Goal: Transaction & Acquisition: Book appointment/travel/reservation

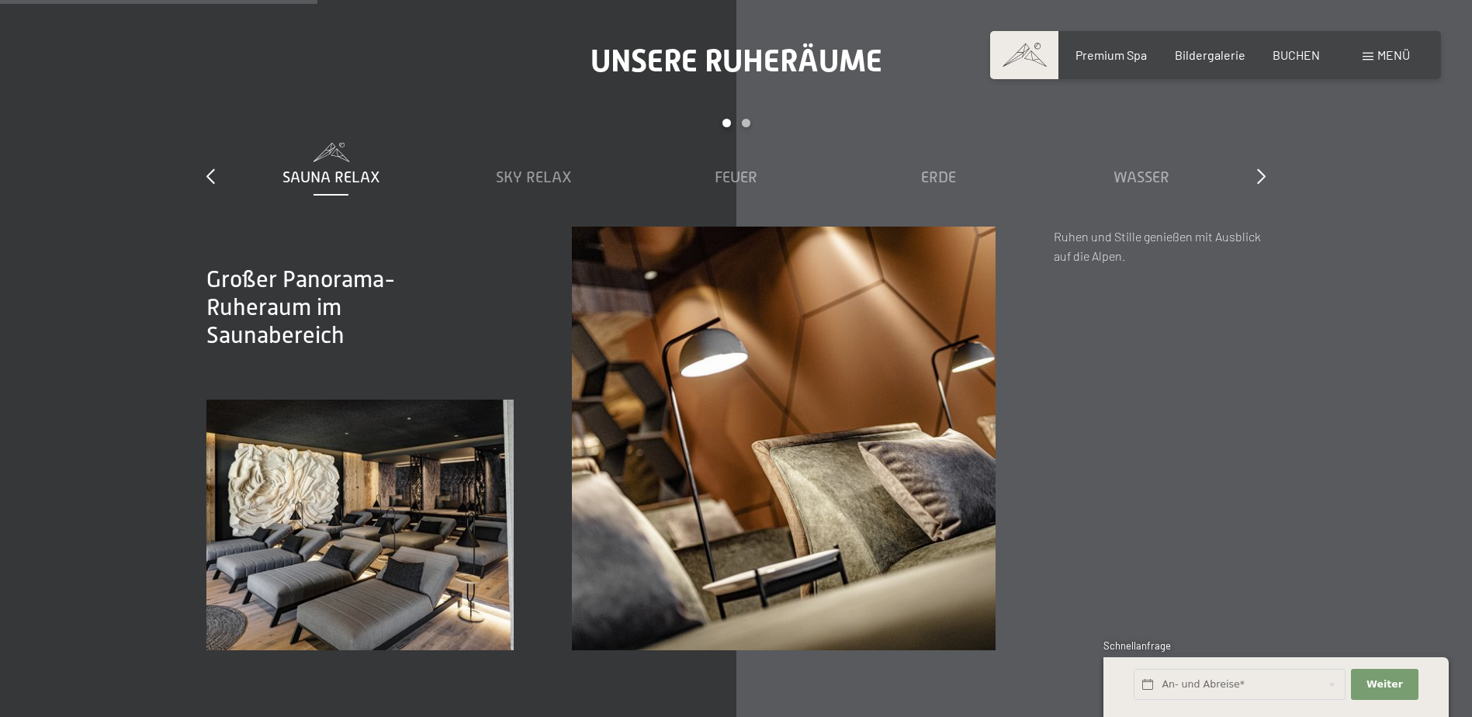
scroll to position [2328, 0]
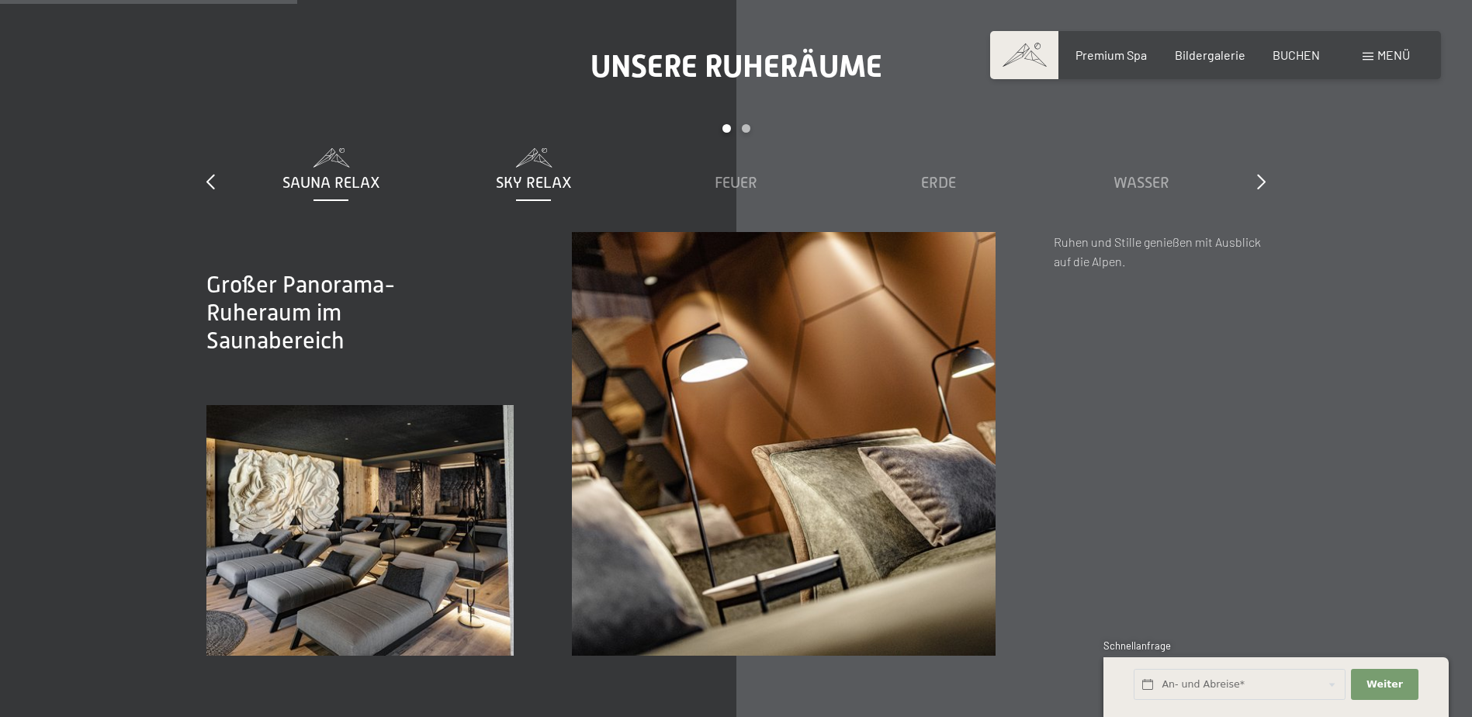
click at [535, 182] on span "Sky Relax" at bounding box center [534, 182] width 76 height 17
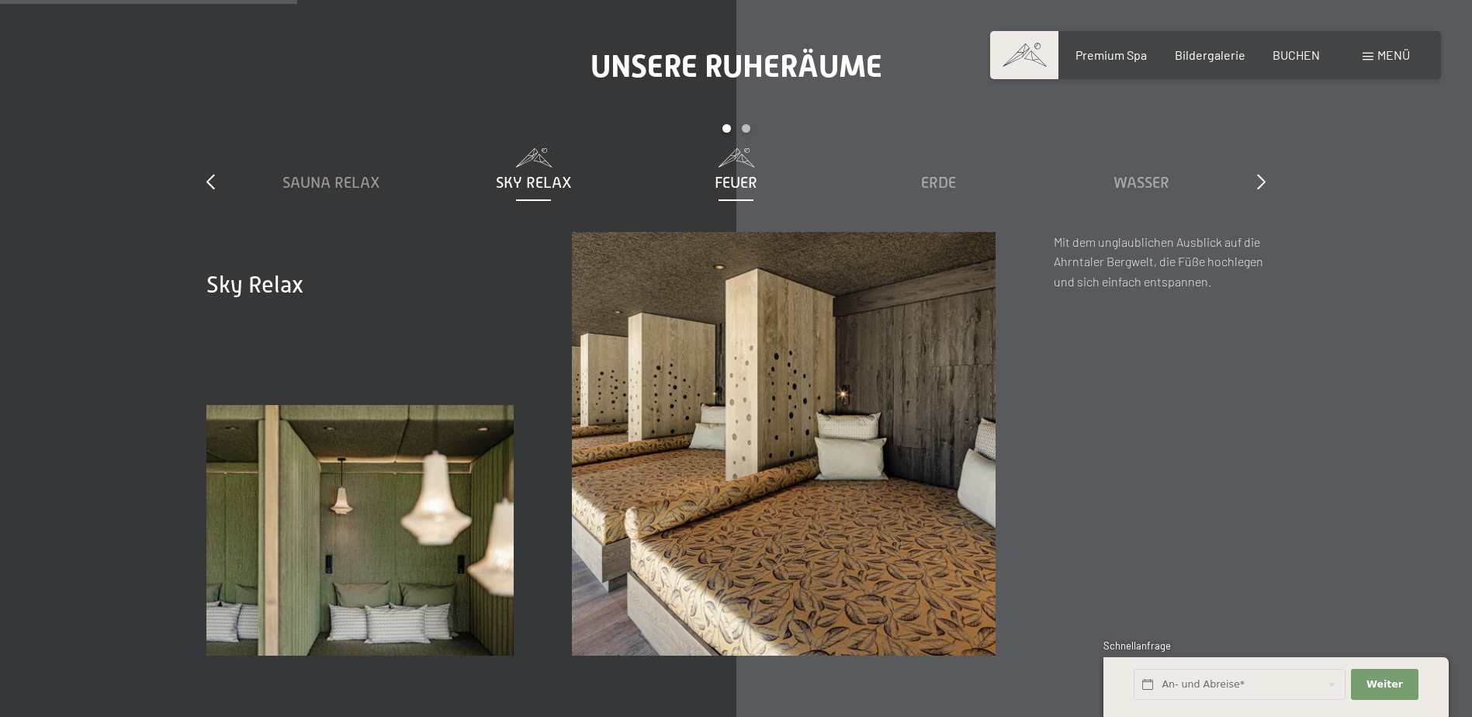
click at [713, 178] on div "Feuer" at bounding box center [736, 182] width 187 height 22
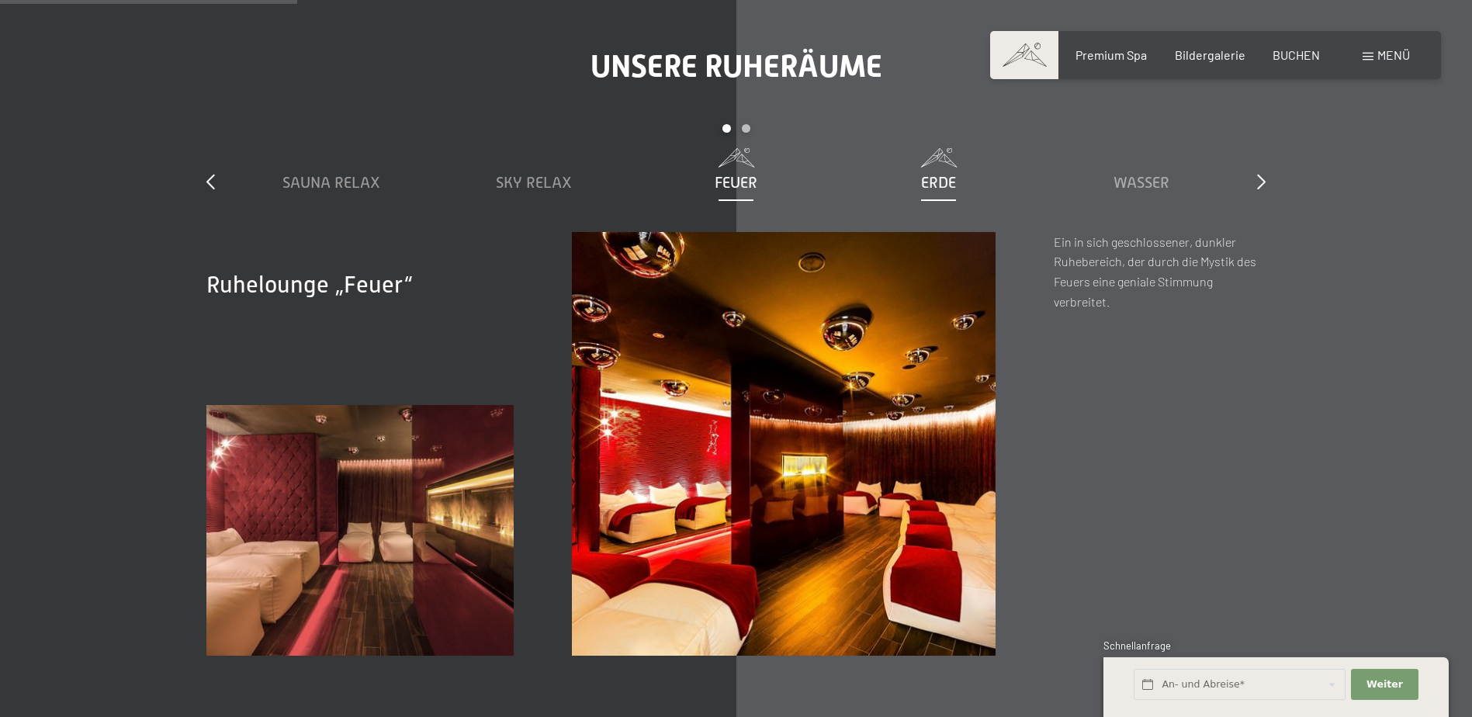
click at [947, 177] on span "Erde" at bounding box center [938, 182] width 35 height 17
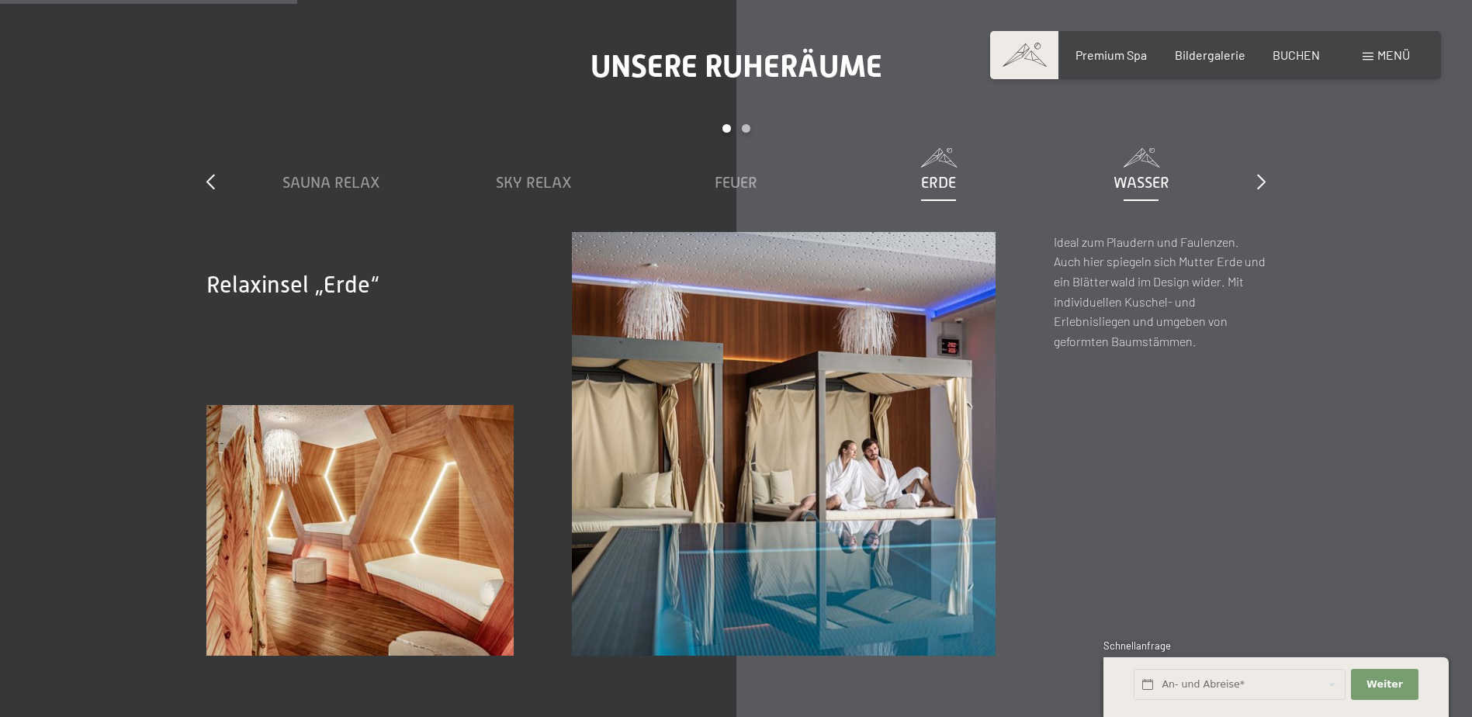
click at [1145, 181] on span "Wasser" at bounding box center [1142, 182] width 56 height 17
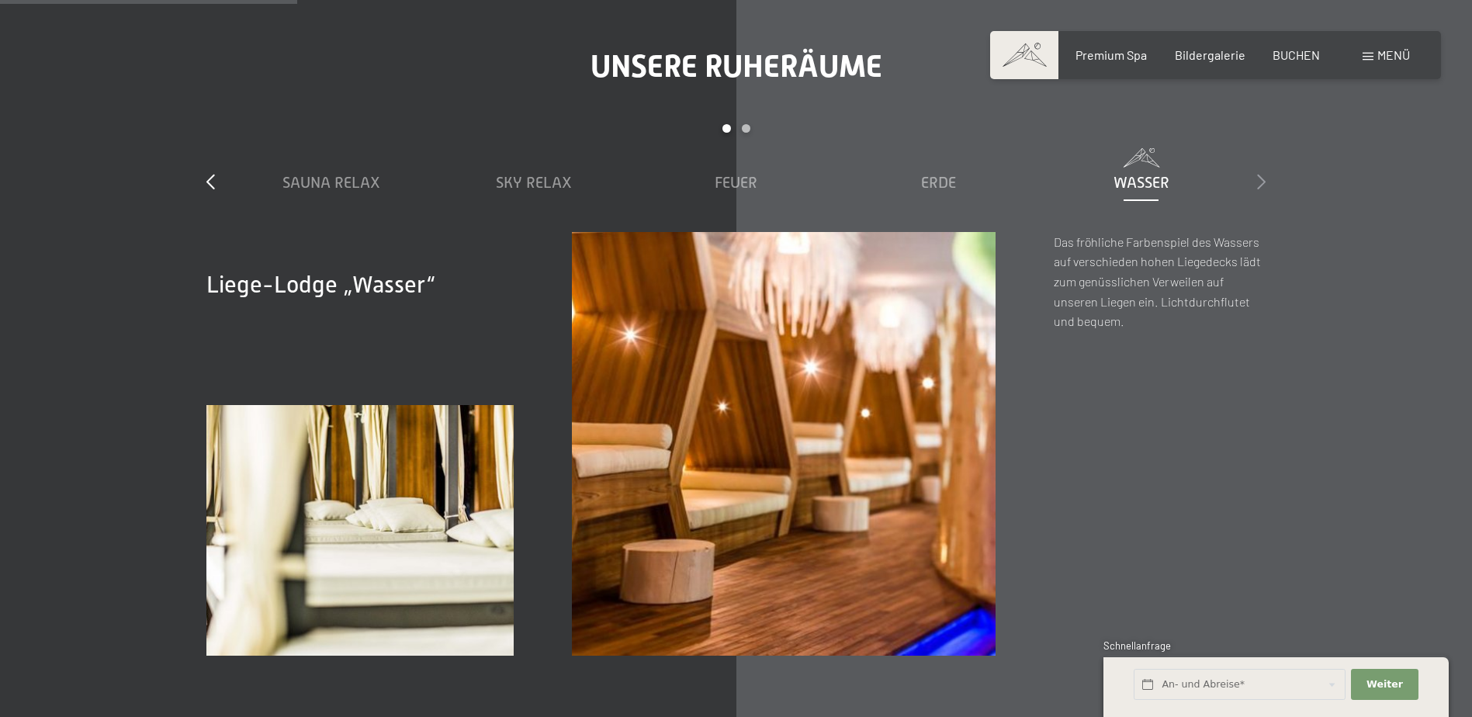
click at [1262, 185] on icon at bounding box center [1261, 182] width 9 height 16
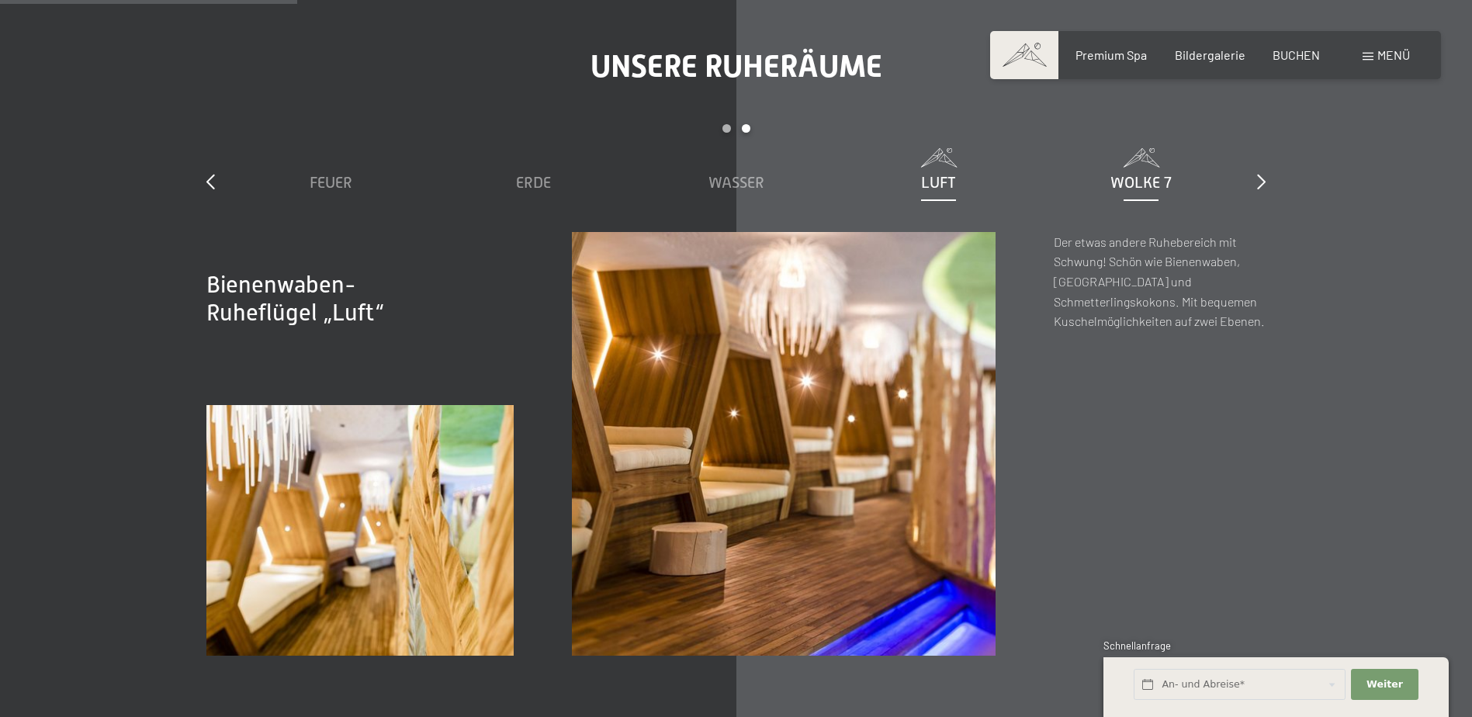
click at [1145, 186] on span "Wolke 7" at bounding box center [1140, 182] width 61 height 17
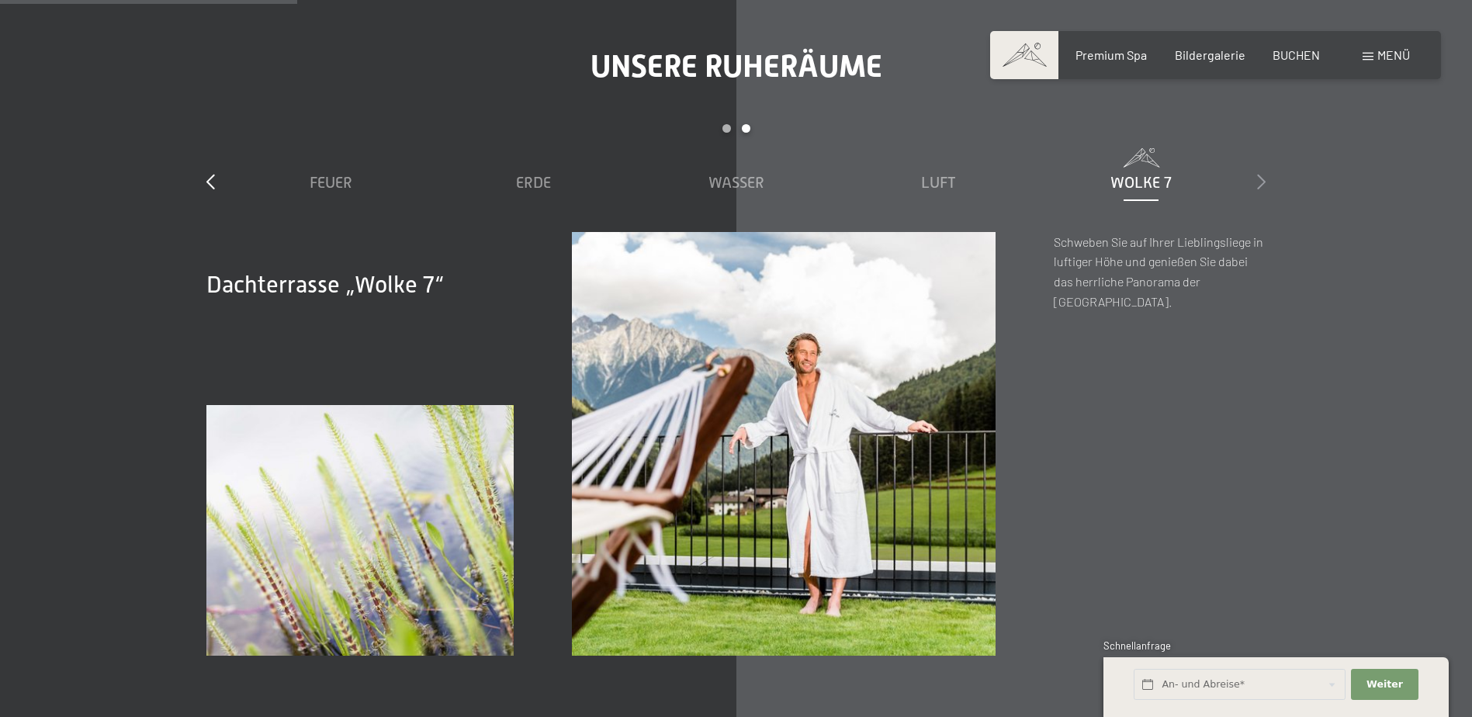
click at [1259, 177] on icon at bounding box center [1261, 182] width 9 height 16
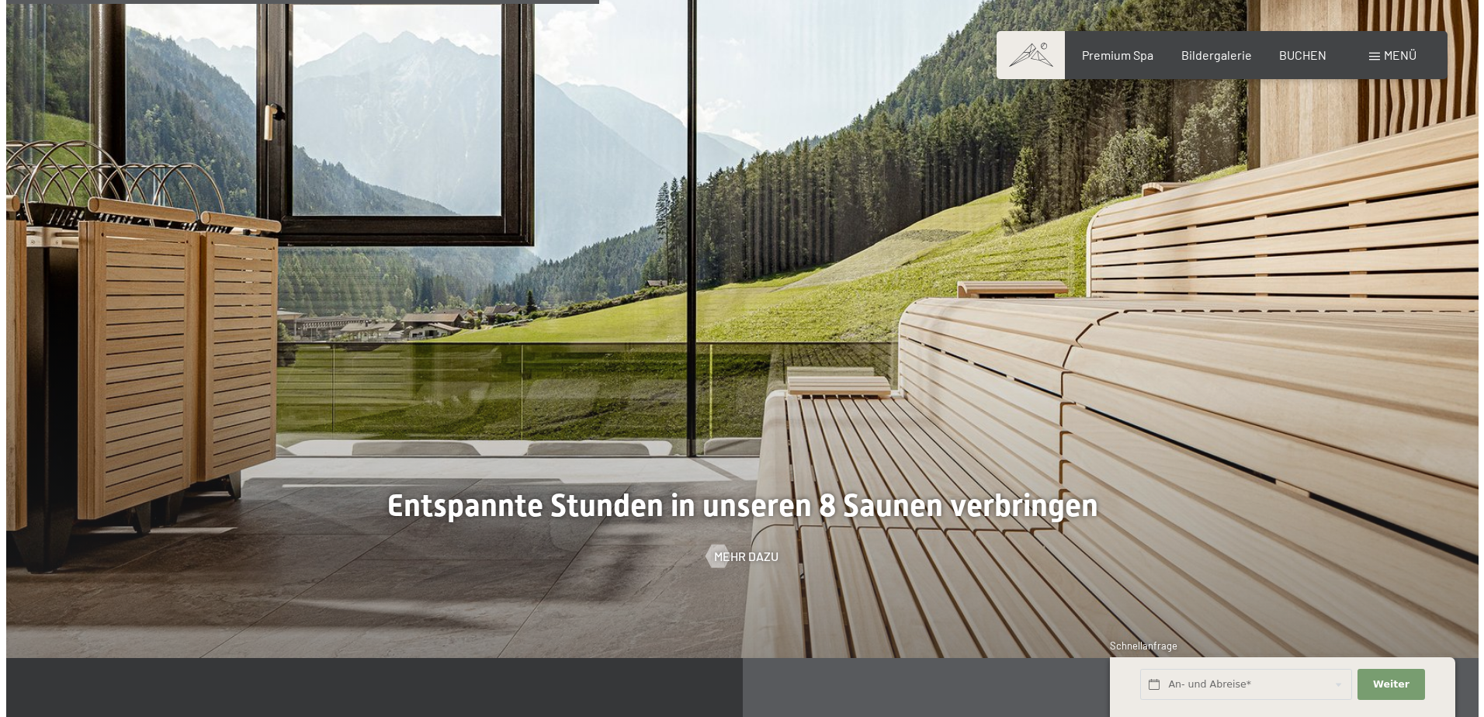
scroll to position [4656, 0]
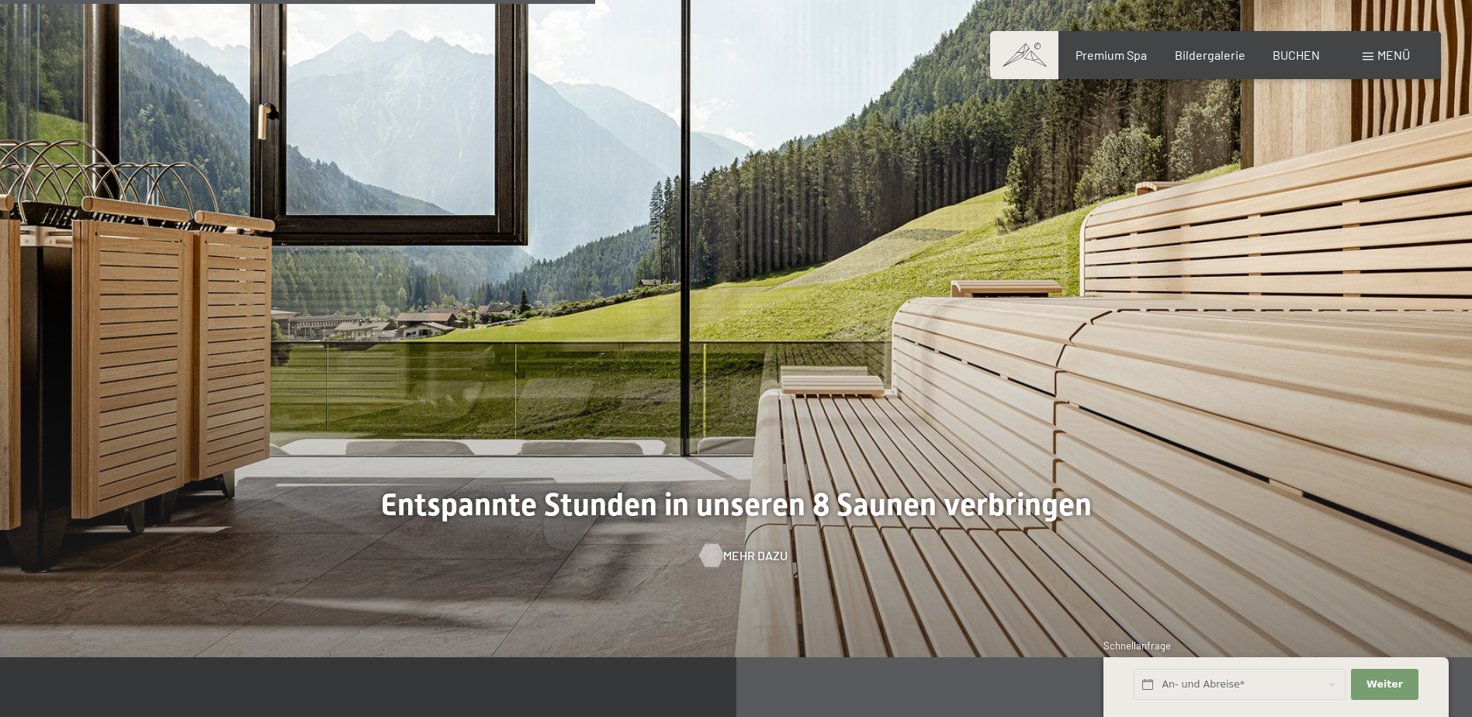
click at [738, 558] on span "Mehr dazu" at bounding box center [755, 555] width 64 height 17
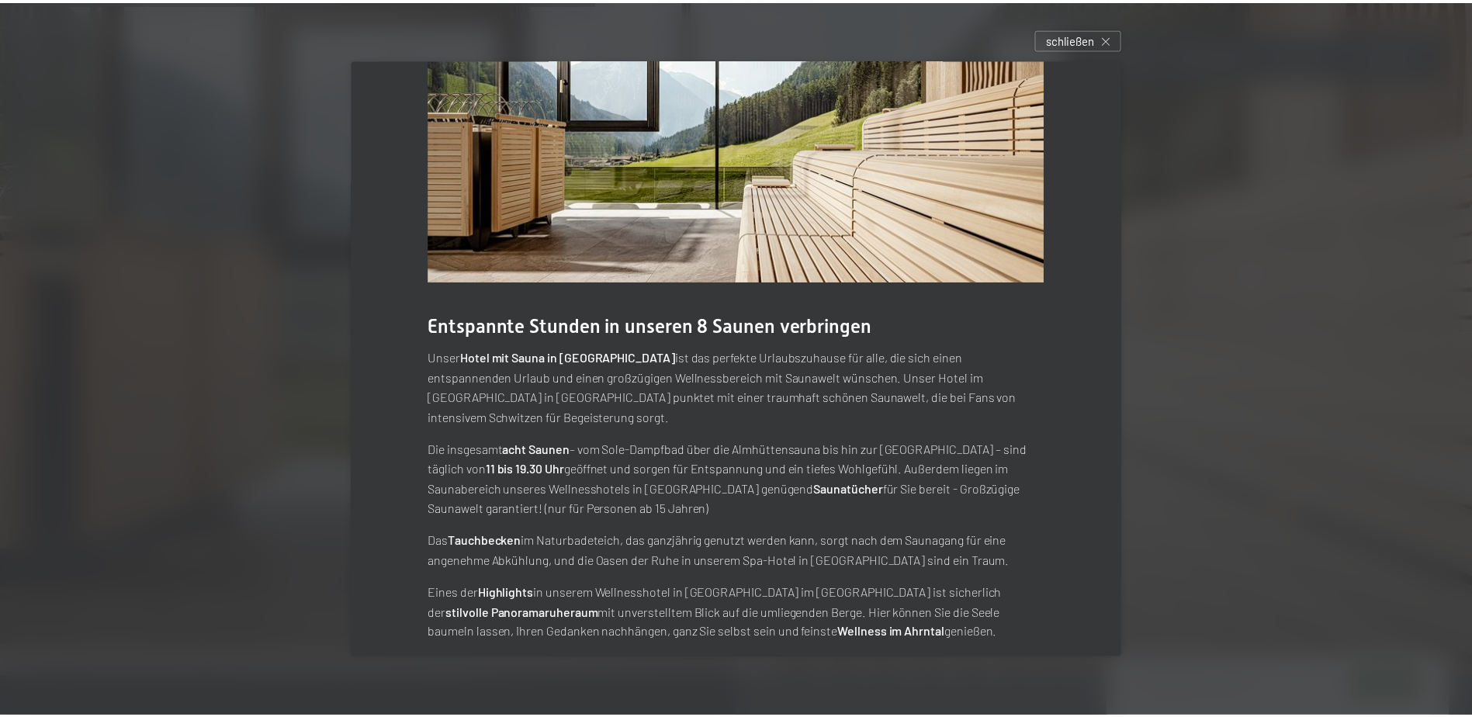
scroll to position [0, 0]
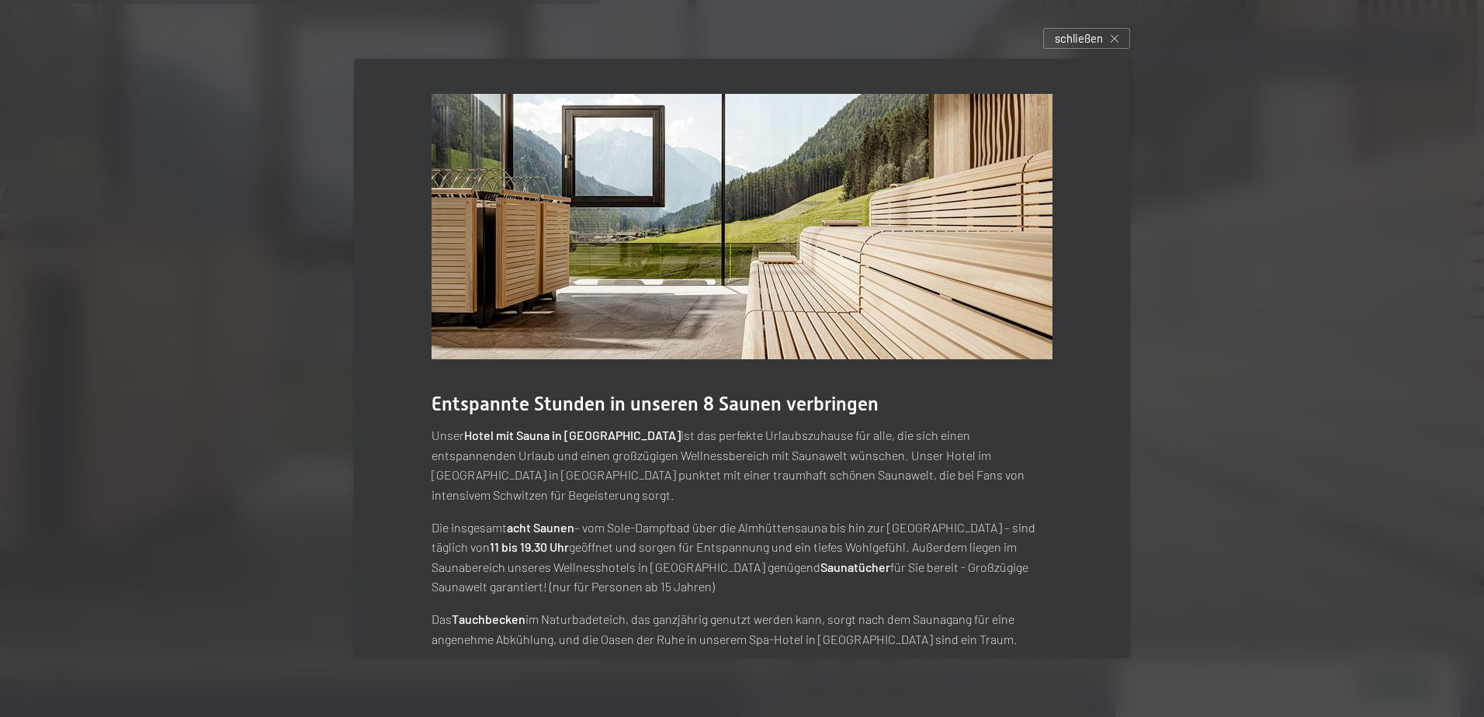
click at [1116, 41] on icon at bounding box center [1114, 39] width 8 height 8
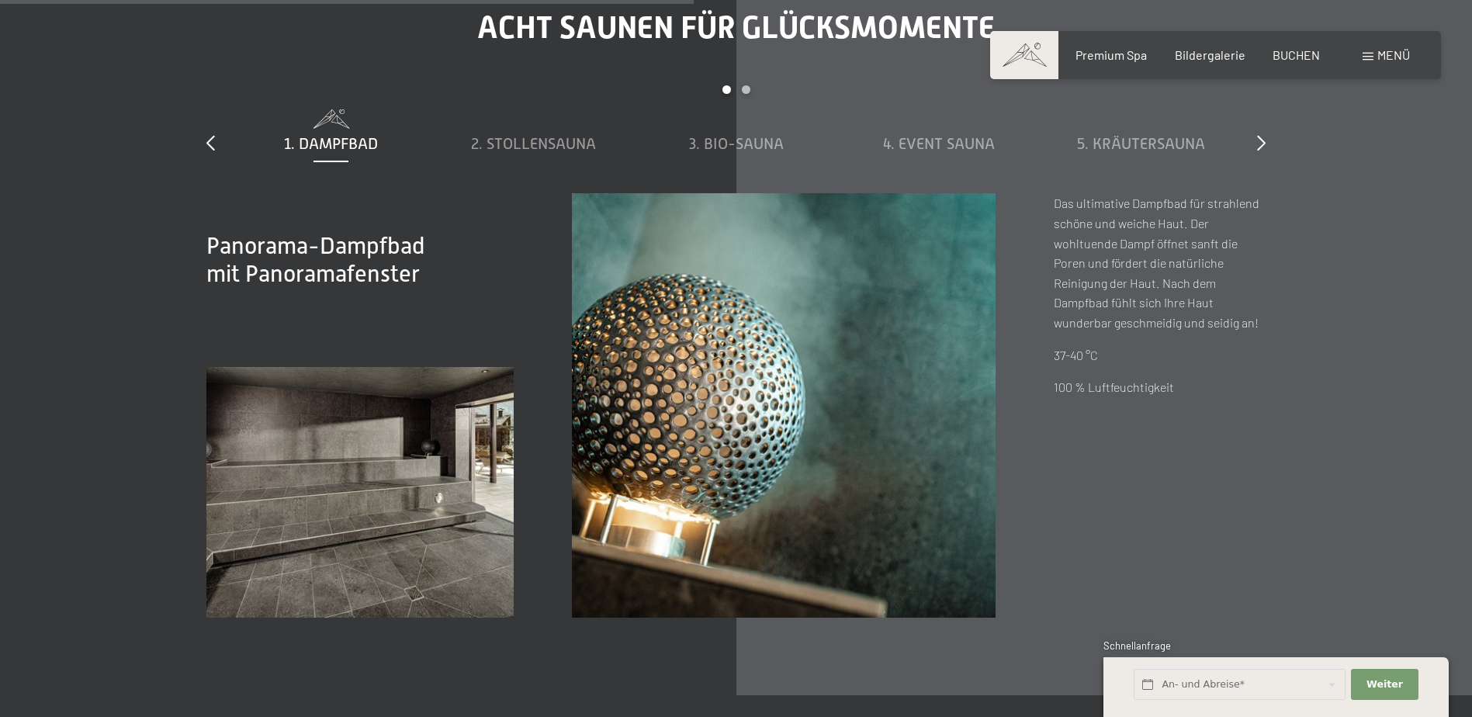
scroll to position [5354, 0]
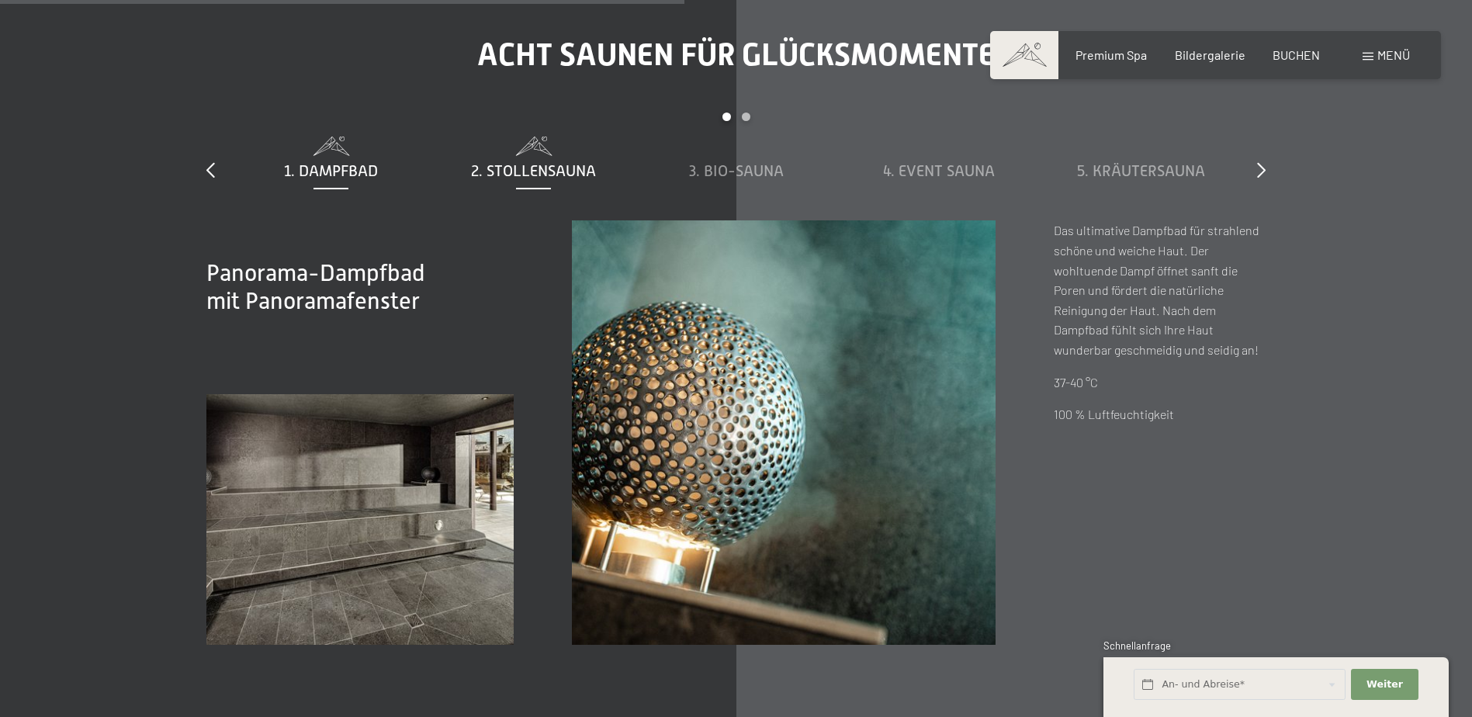
click at [518, 172] on span "2. Stollensauna" at bounding box center [533, 170] width 125 height 17
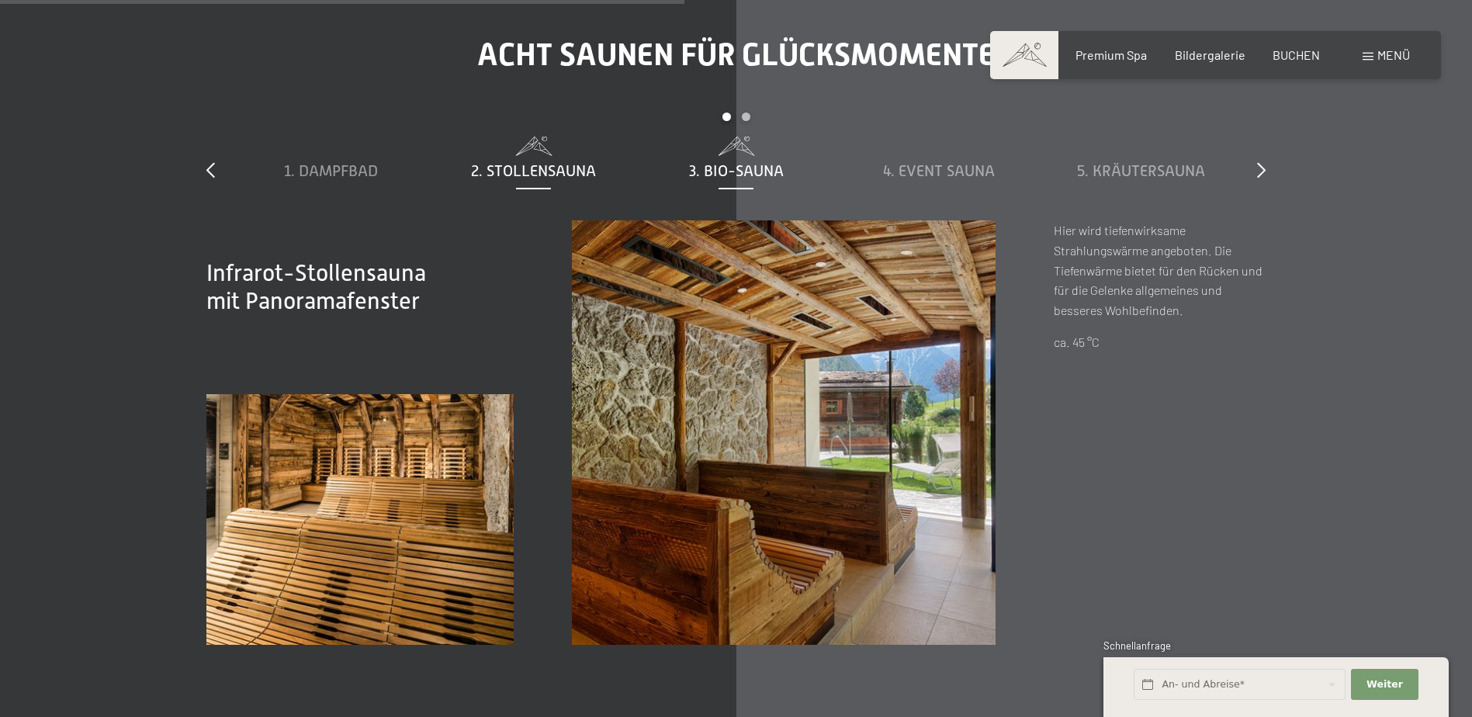
click at [736, 175] on span "3. Bio-Sauna" at bounding box center [736, 170] width 95 height 17
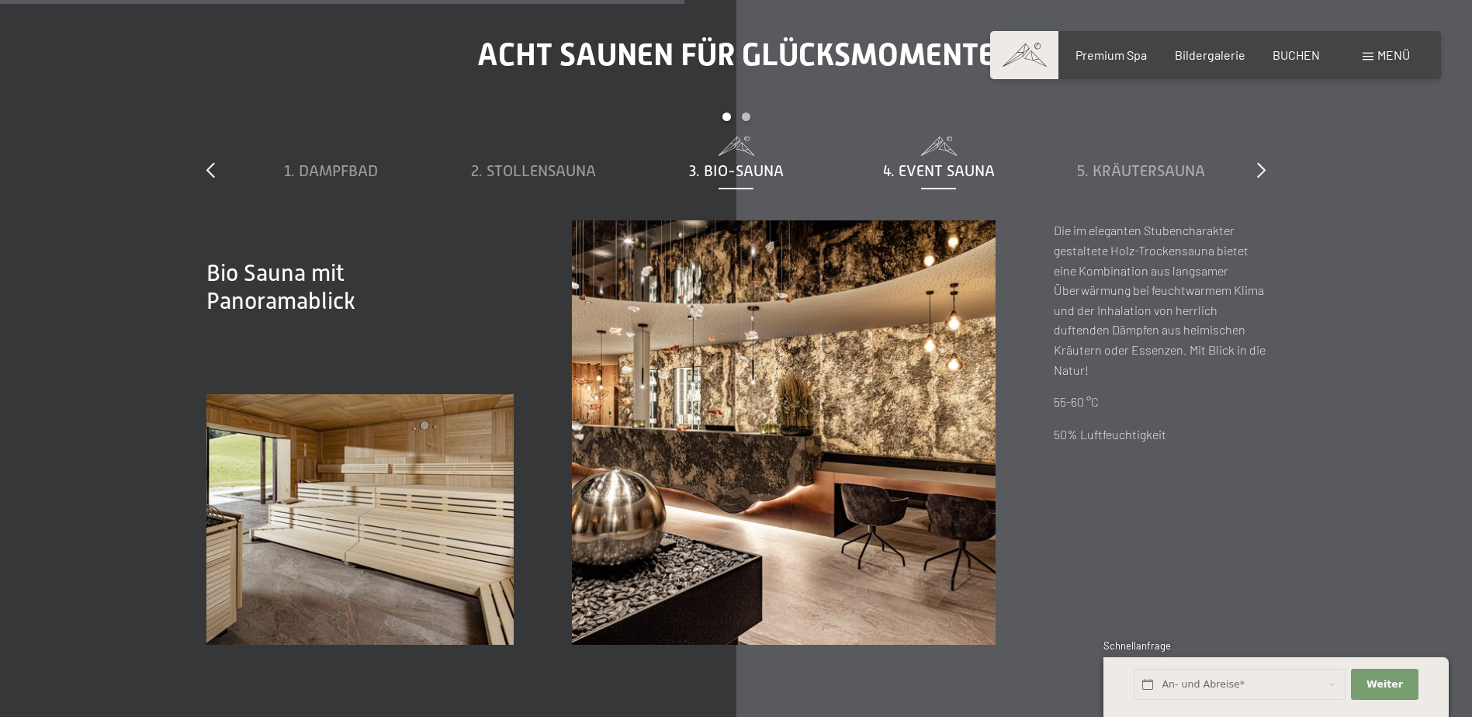
click at [902, 167] on span "4. Event Sauna" at bounding box center [939, 170] width 112 height 17
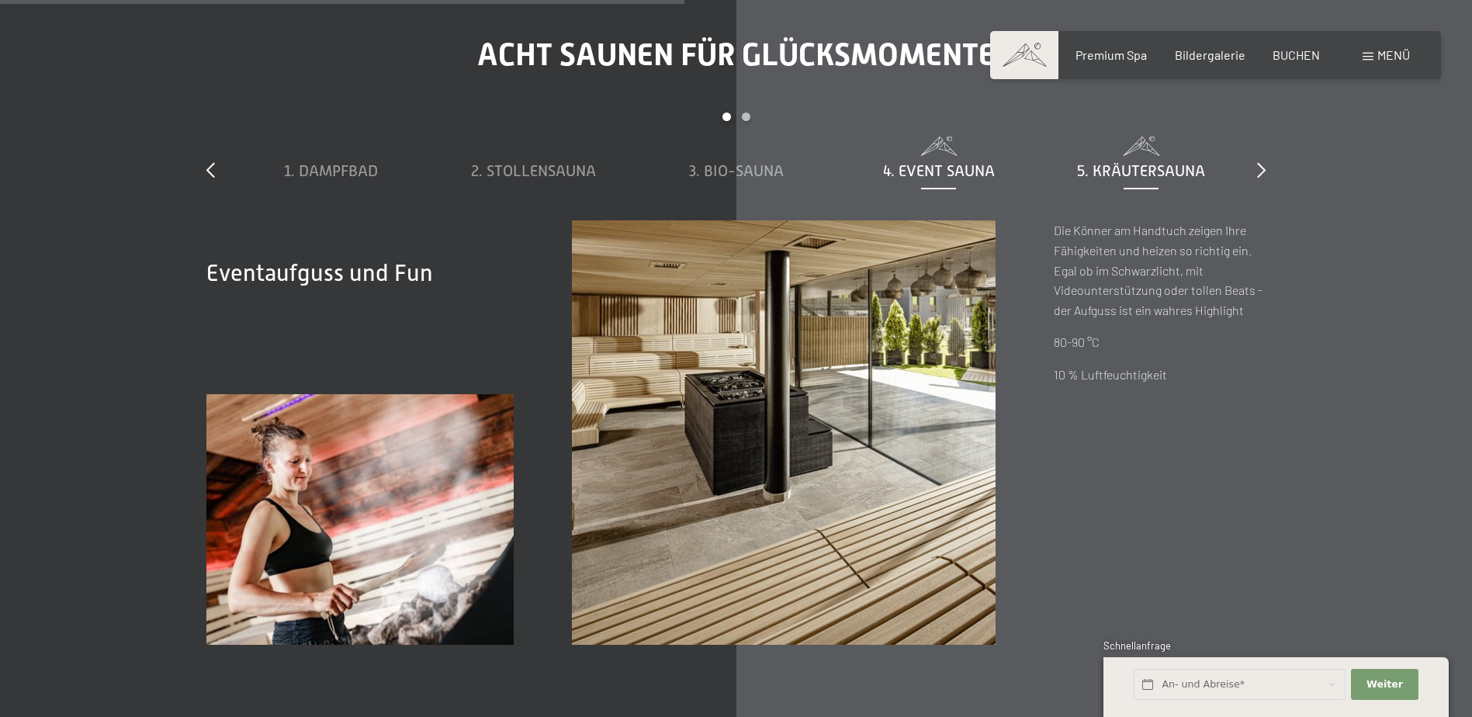
click at [1131, 168] on span "5. Kräutersauna" at bounding box center [1141, 170] width 128 height 17
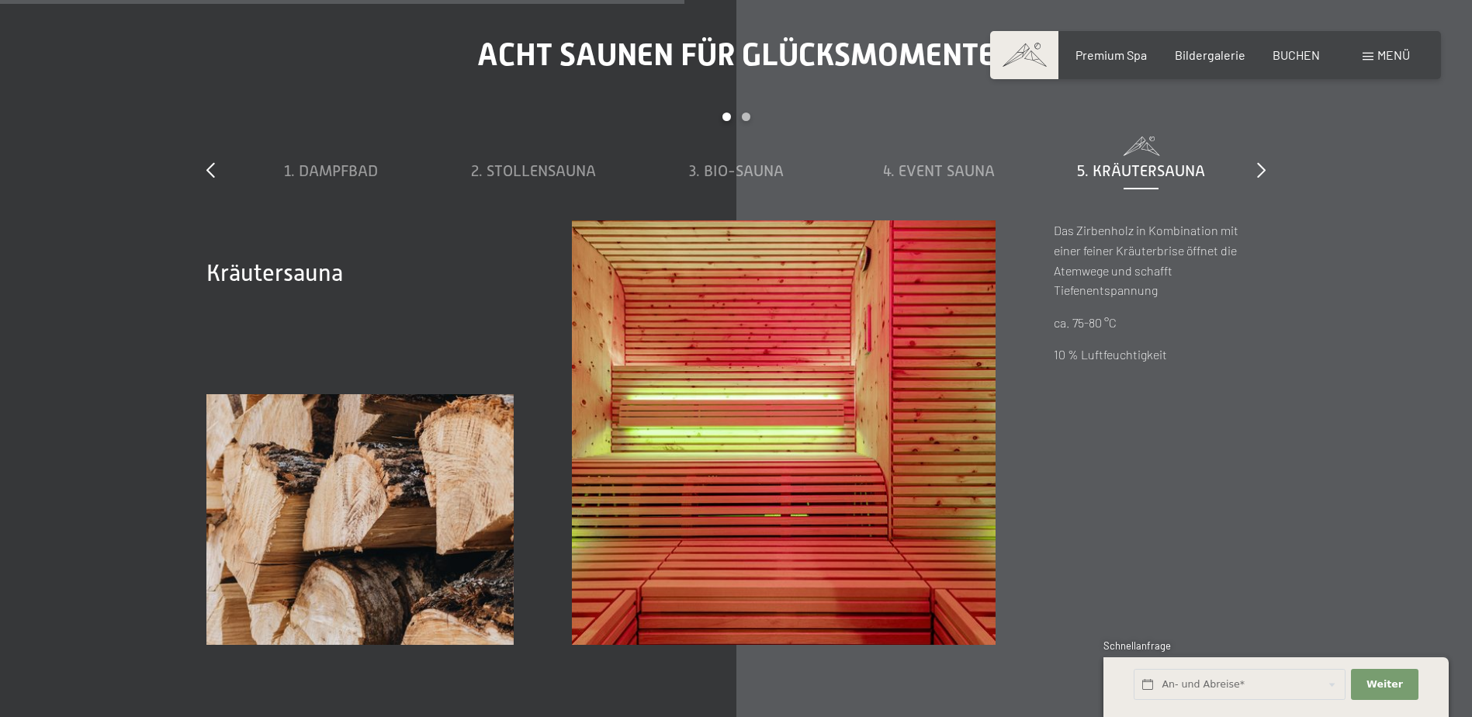
click at [1254, 173] on div "slide 1 to 5 of 8 1. Dampfbad 2. Stollensauna 3. Bio-Sauna 4. Event Sauna 5. Kr…" at bounding box center [735, 167] width 1059 height 108
click at [1262, 172] on icon at bounding box center [1261, 170] width 9 height 16
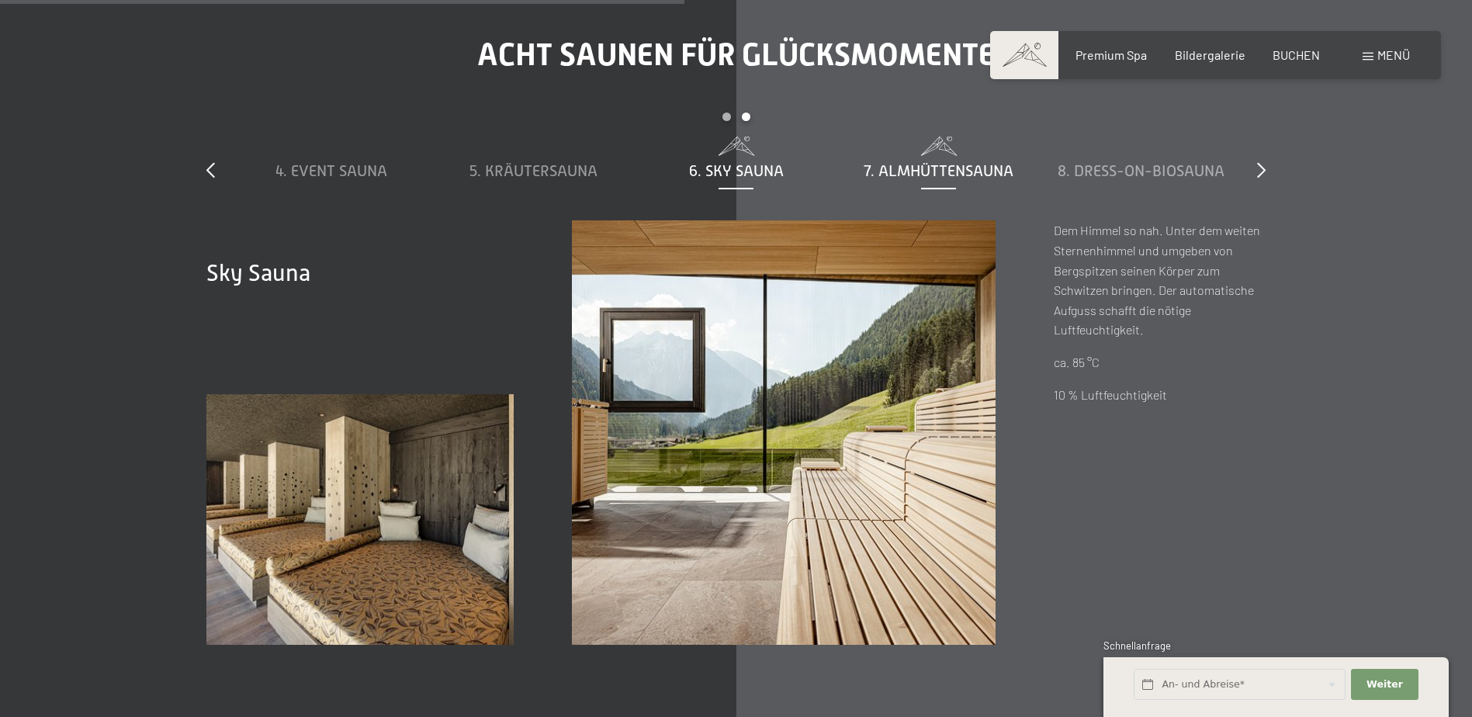
click at [915, 173] on span "7. Almhüttensauna" at bounding box center [939, 170] width 150 height 17
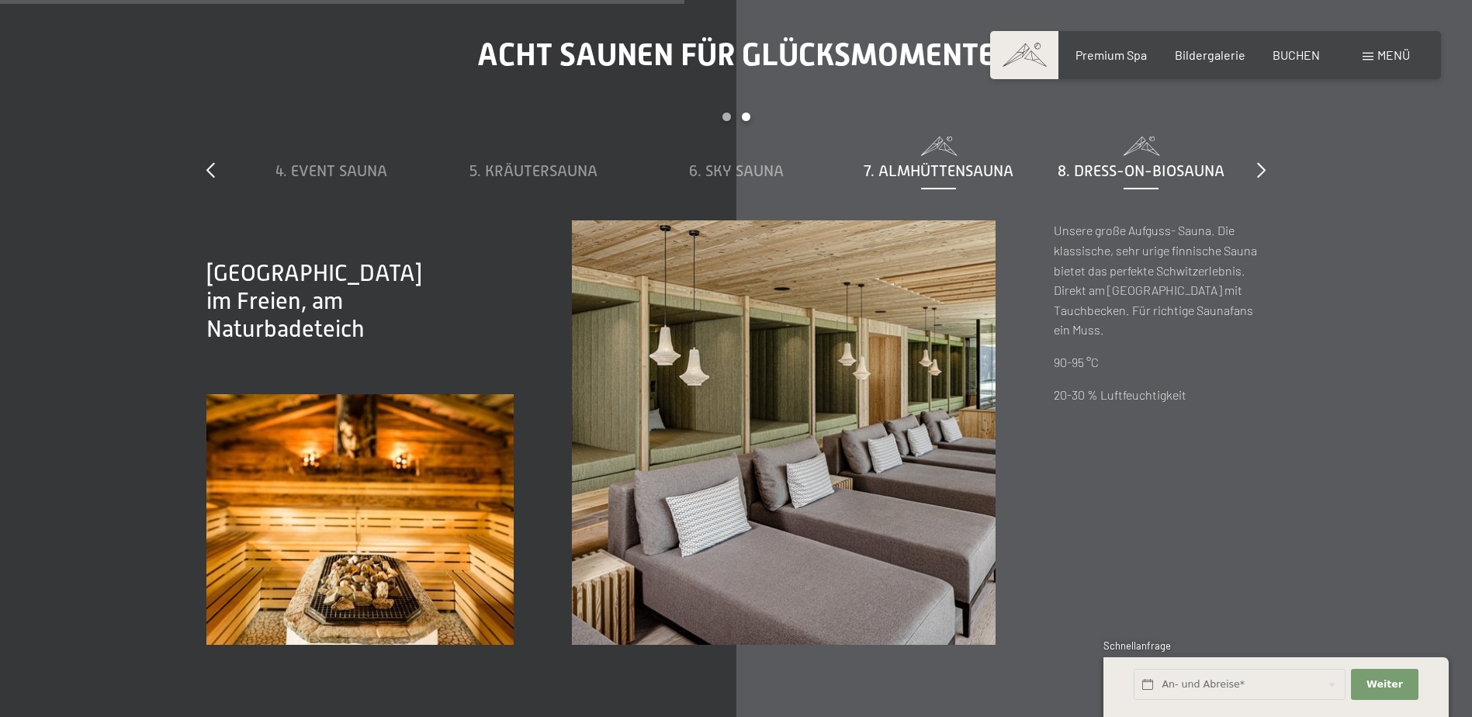
click at [1102, 166] on span "8. Dress-on-Biosauna" at bounding box center [1141, 170] width 167 height 17
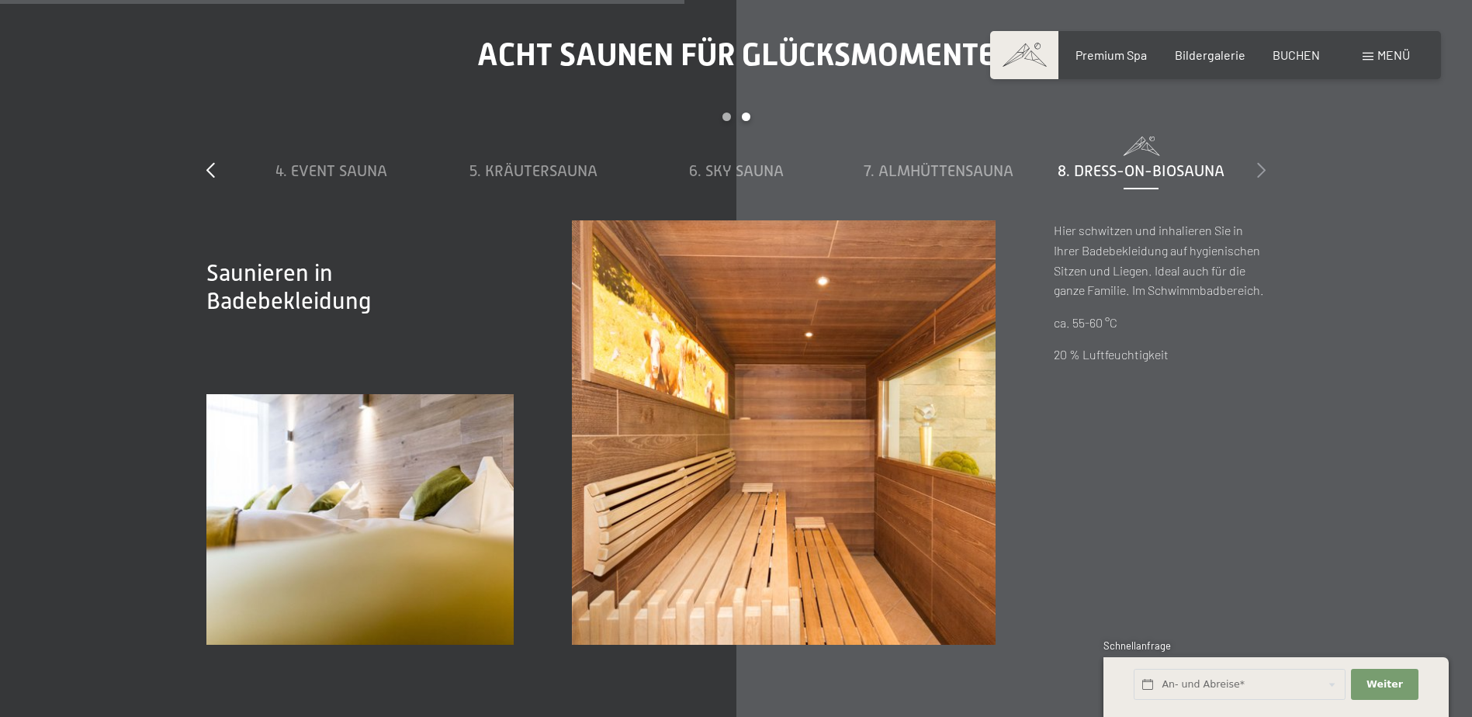
click at [1262, 169] on icon at bounding box center [1261, 170] width 9 height 16
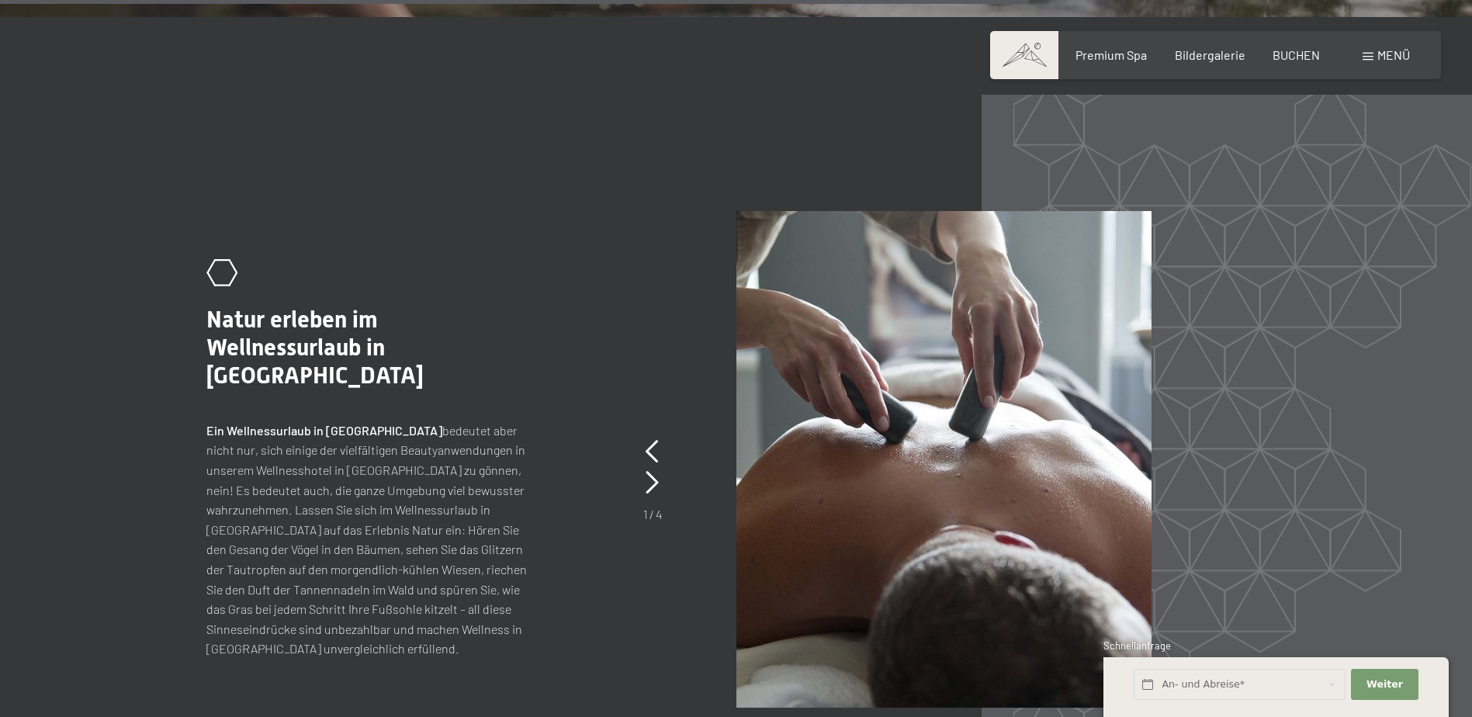
scroll to position [6906, 0]
click at [1304, 55] on span "BUCHEN" at bounding box center [1296, 52] width 47 height 15
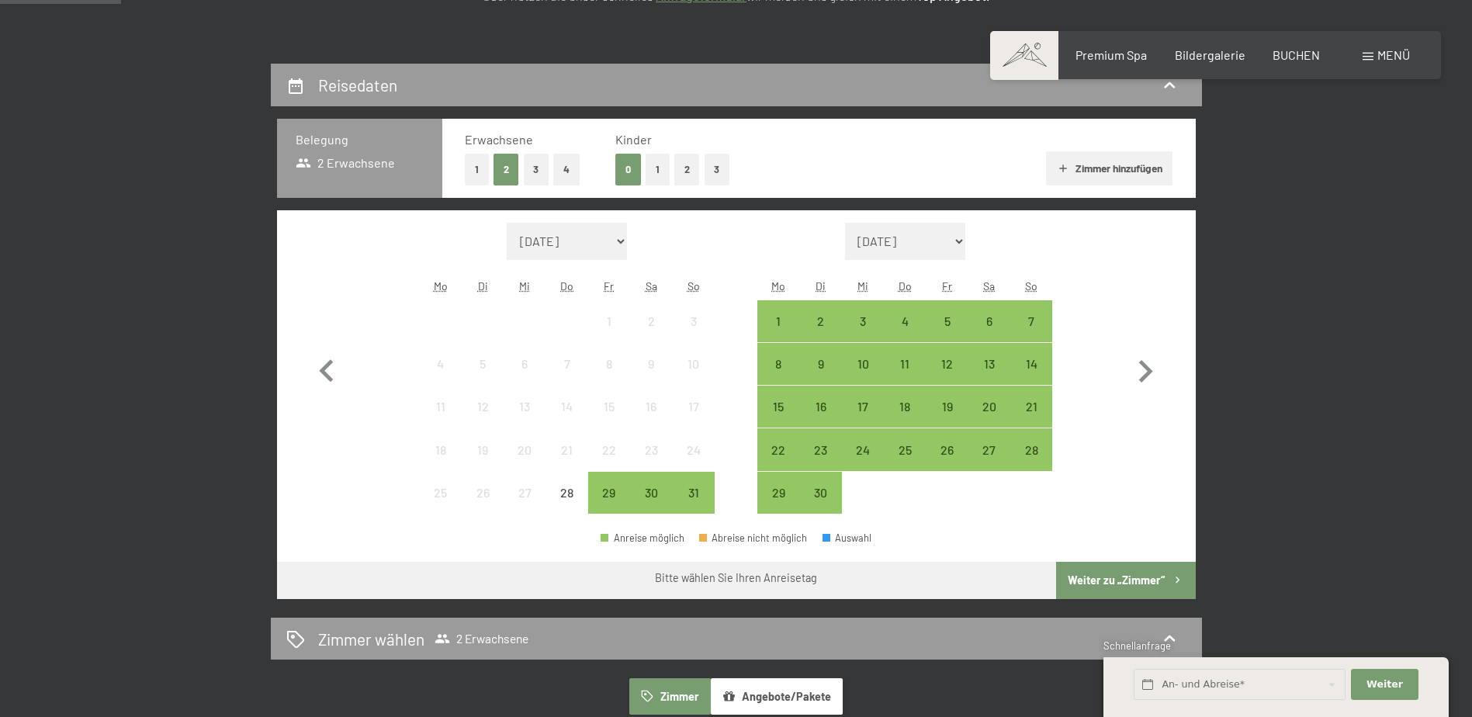
scroll to position [310, 0]
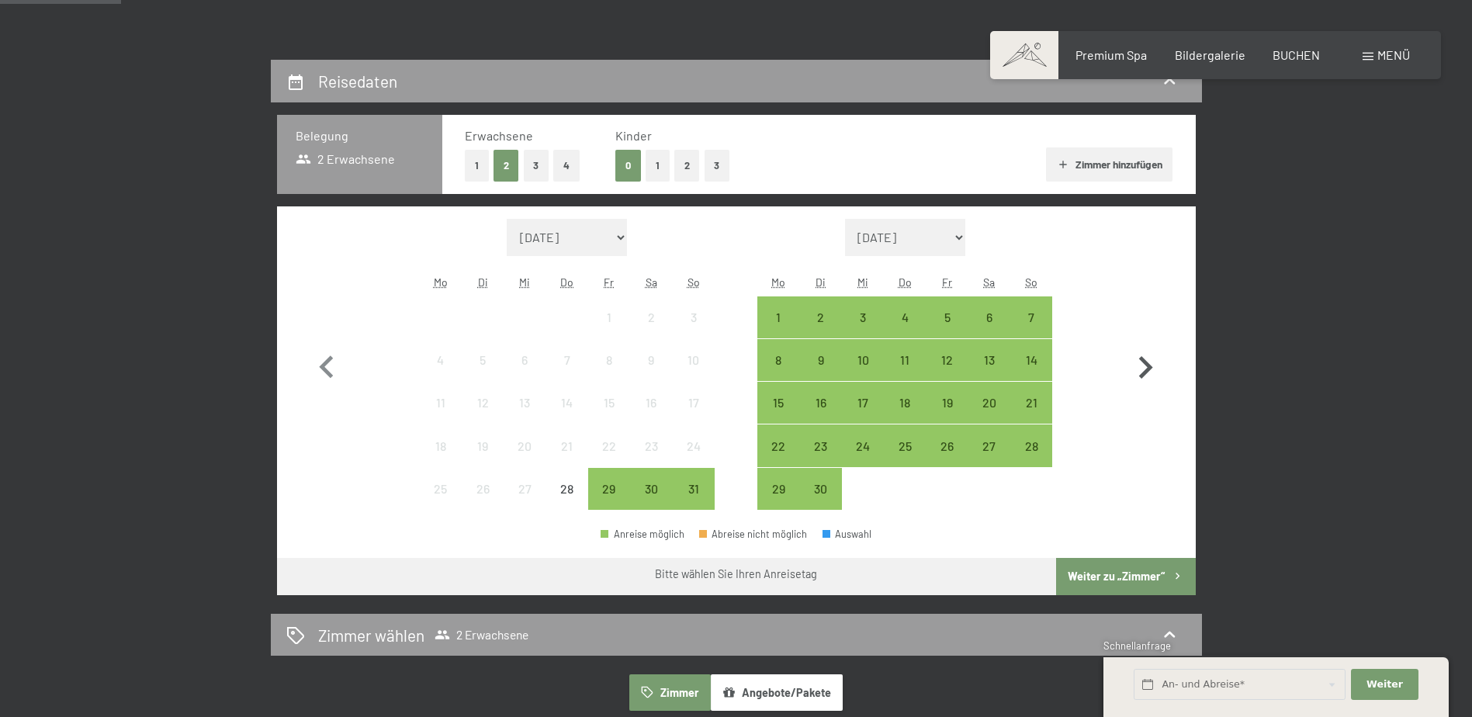
click at [1148, 362] on icon "button" at bounding box center [1145, 367] width 45 height 45
select select "2025-09-01"
select select "2025-10-01"
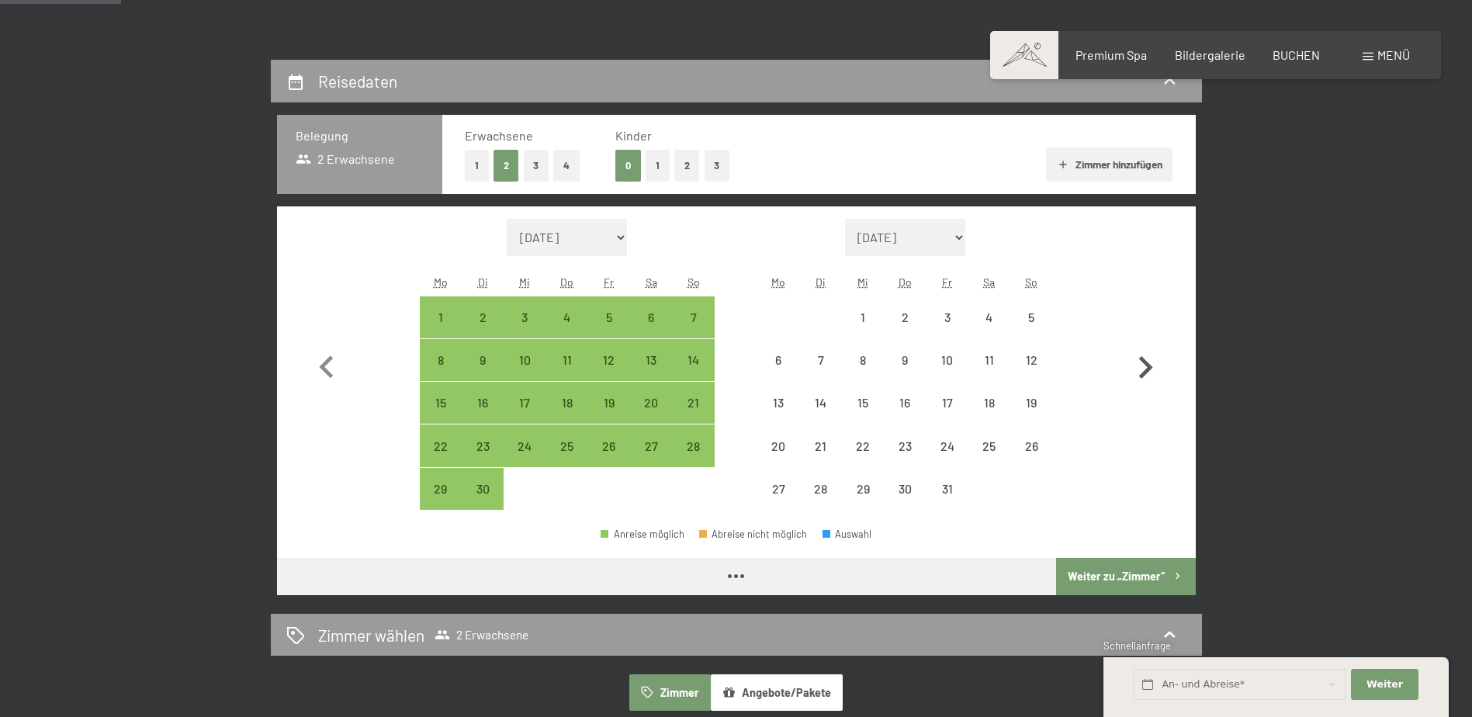
select select "2025-09-01"
select select "2025-10-01"
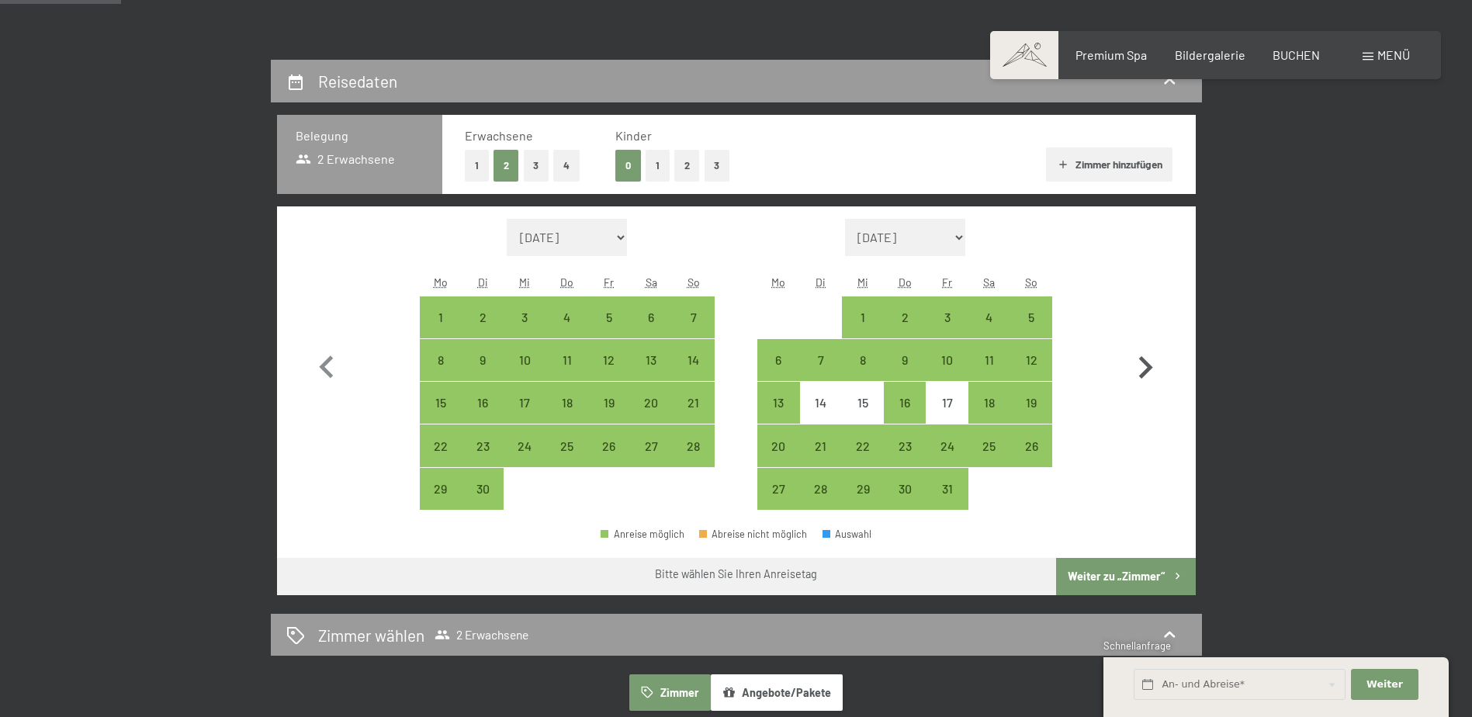
click at [1142, 363] on icon "button" at bounding box center [1145, 367] width 45 height 45
select select "2025-10-01"
select select "2025-11-01"
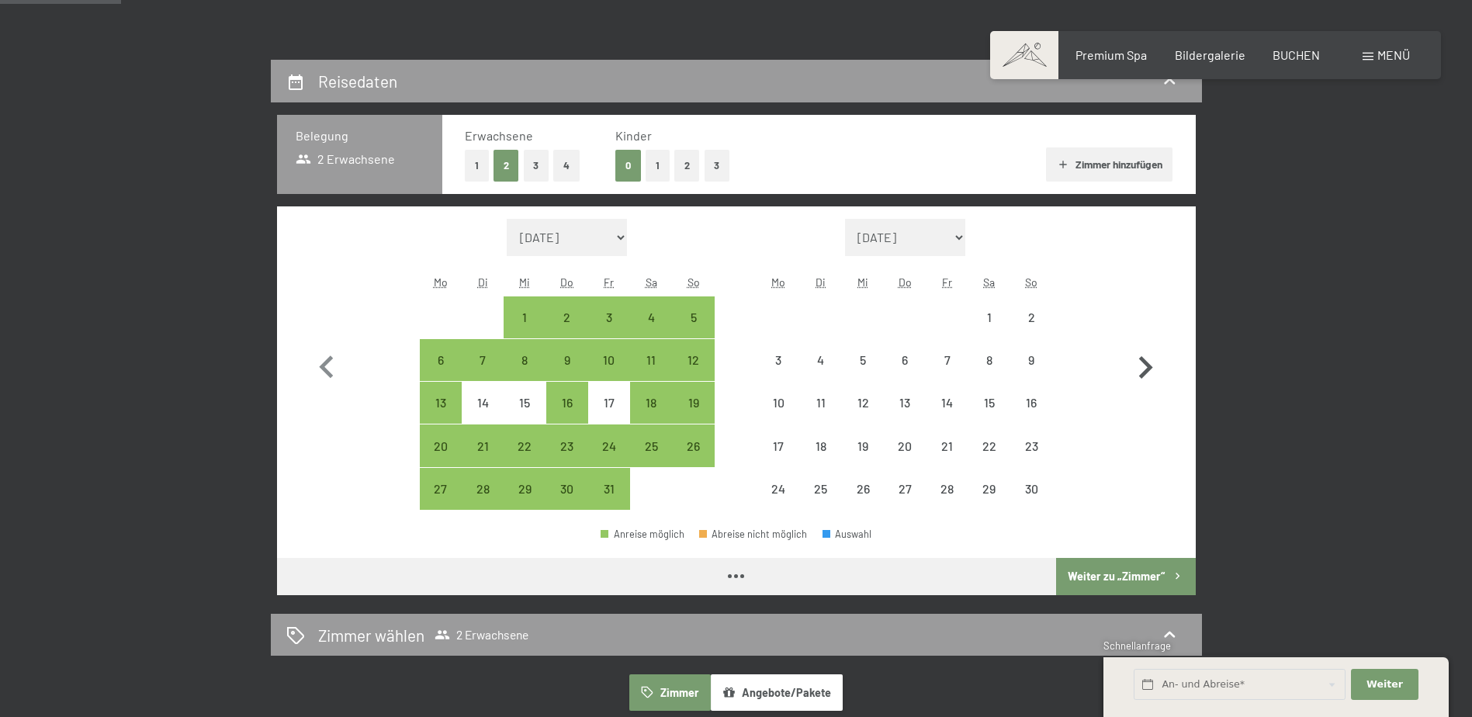
select select "2025-10-01"
select select "2025-11-01"
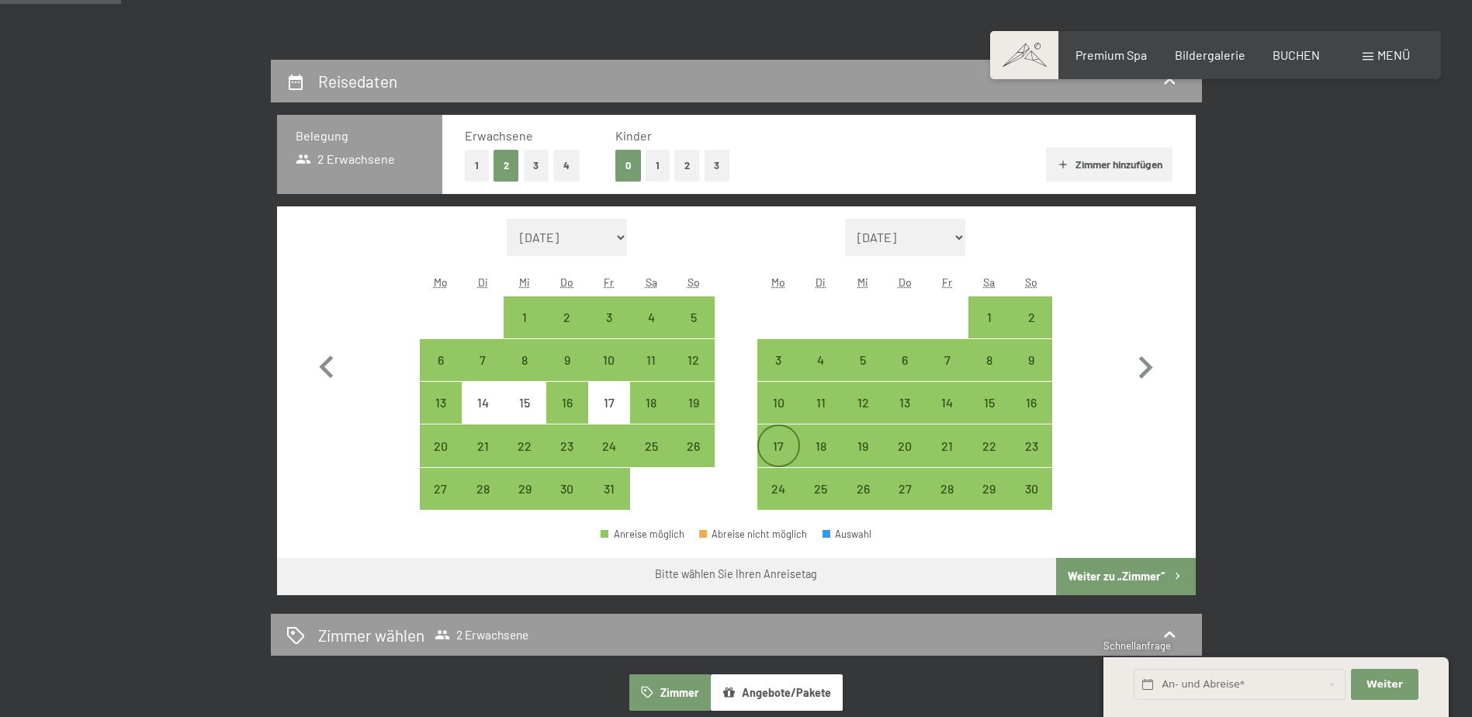
click at [775, 444] on div "17" at bounding box center [778, 459] width 39 height 39
select select "2025-10-01"
select select "2025-11-01"
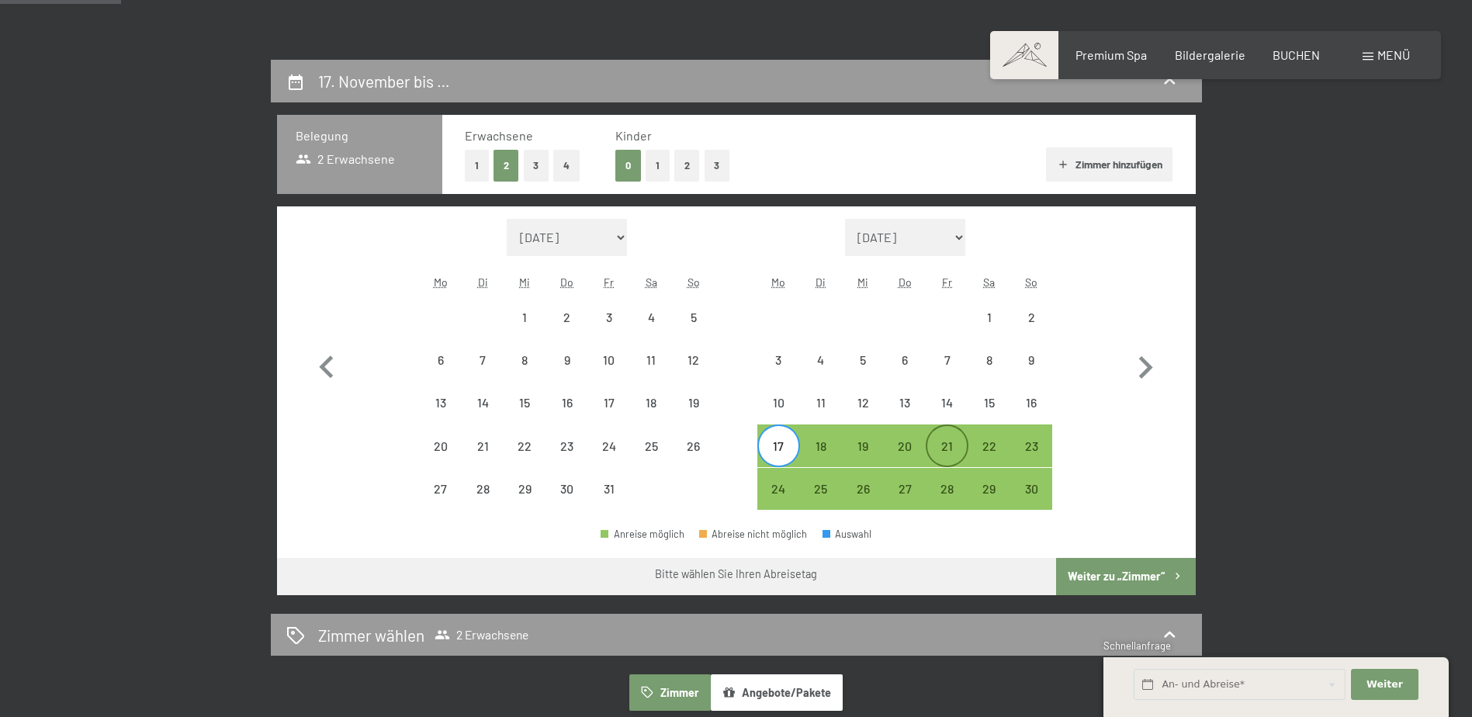
click at [953, 443] on div "21" at bounding box center [946, 459] width 39 height 39
select select "2025-10-01"
select select "2025-11-01"
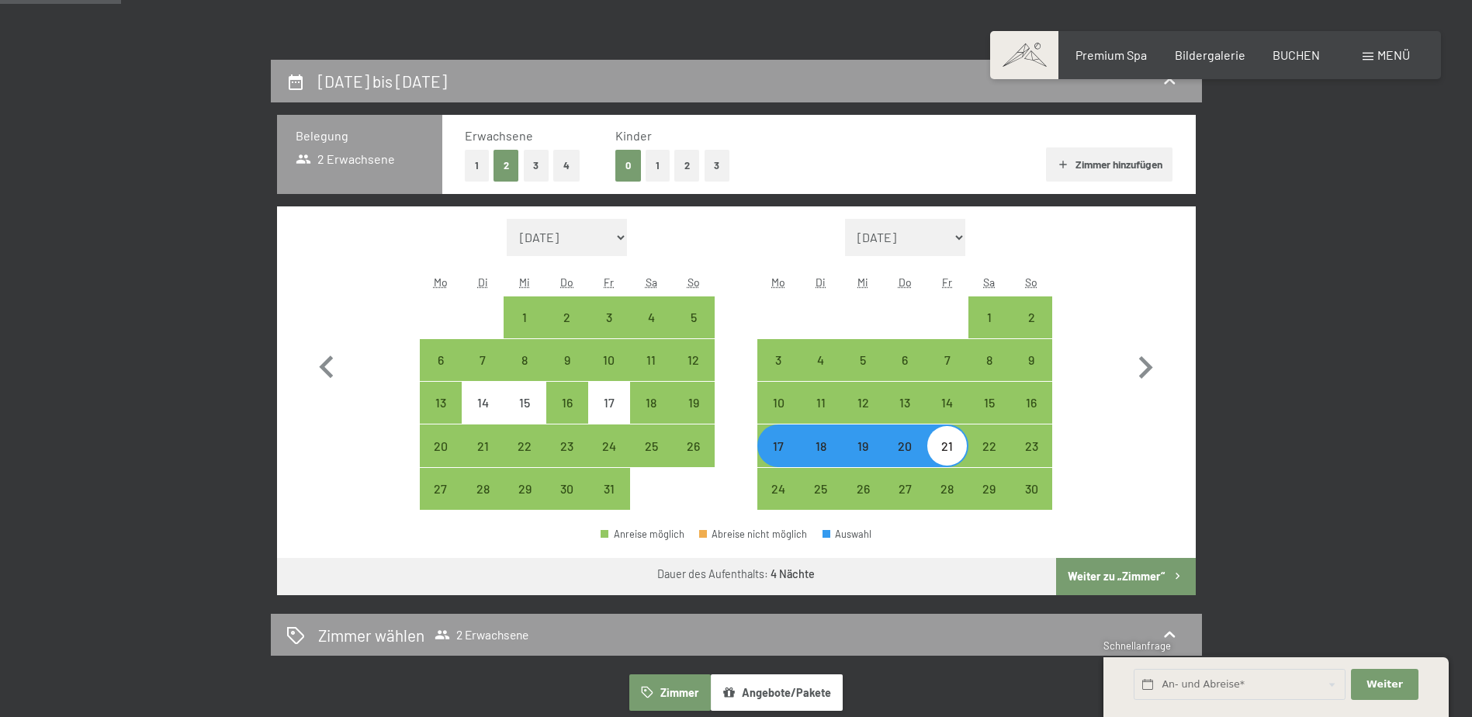
click at [1119, 573] on button "Weiter zu „Zimmer“" at bounding box center [1125, 576] width 139 height 37
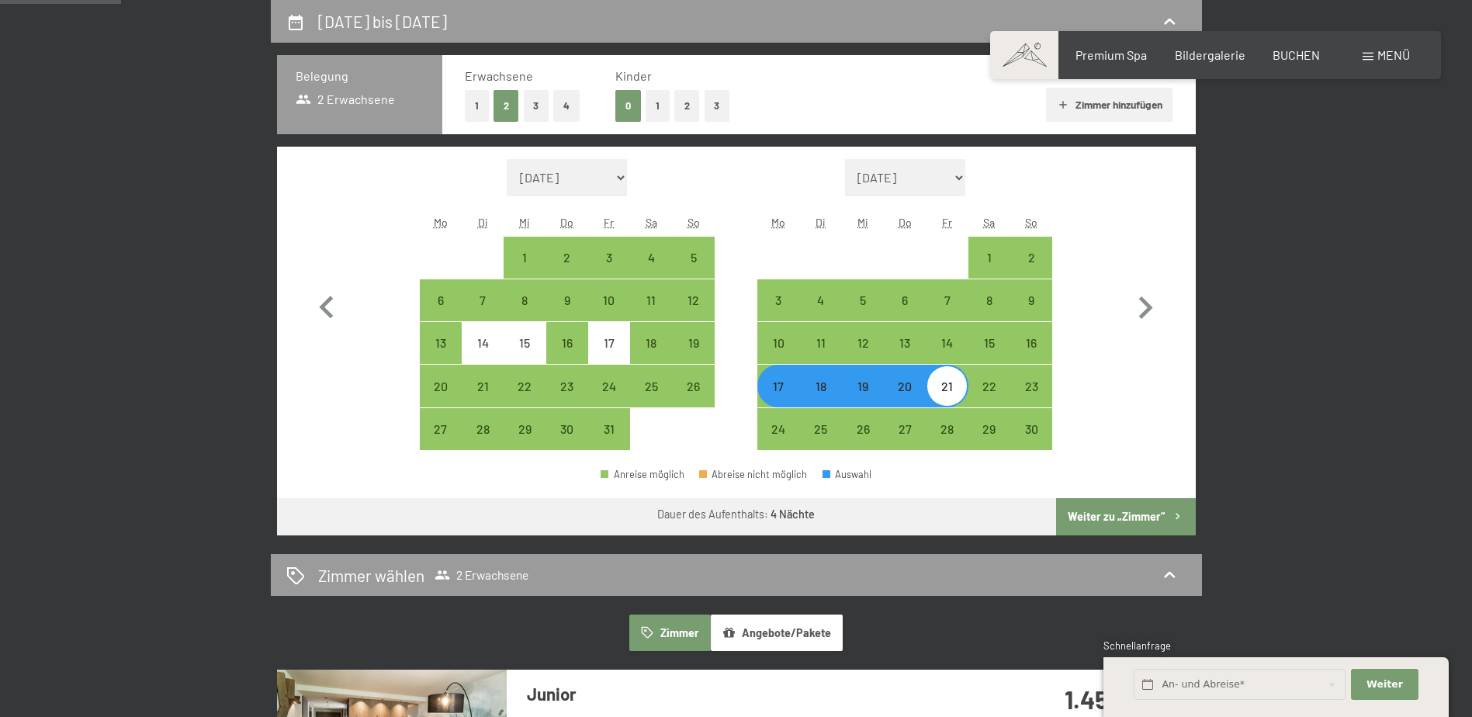
select select "2025-10-01"
select select "2025-11-01"
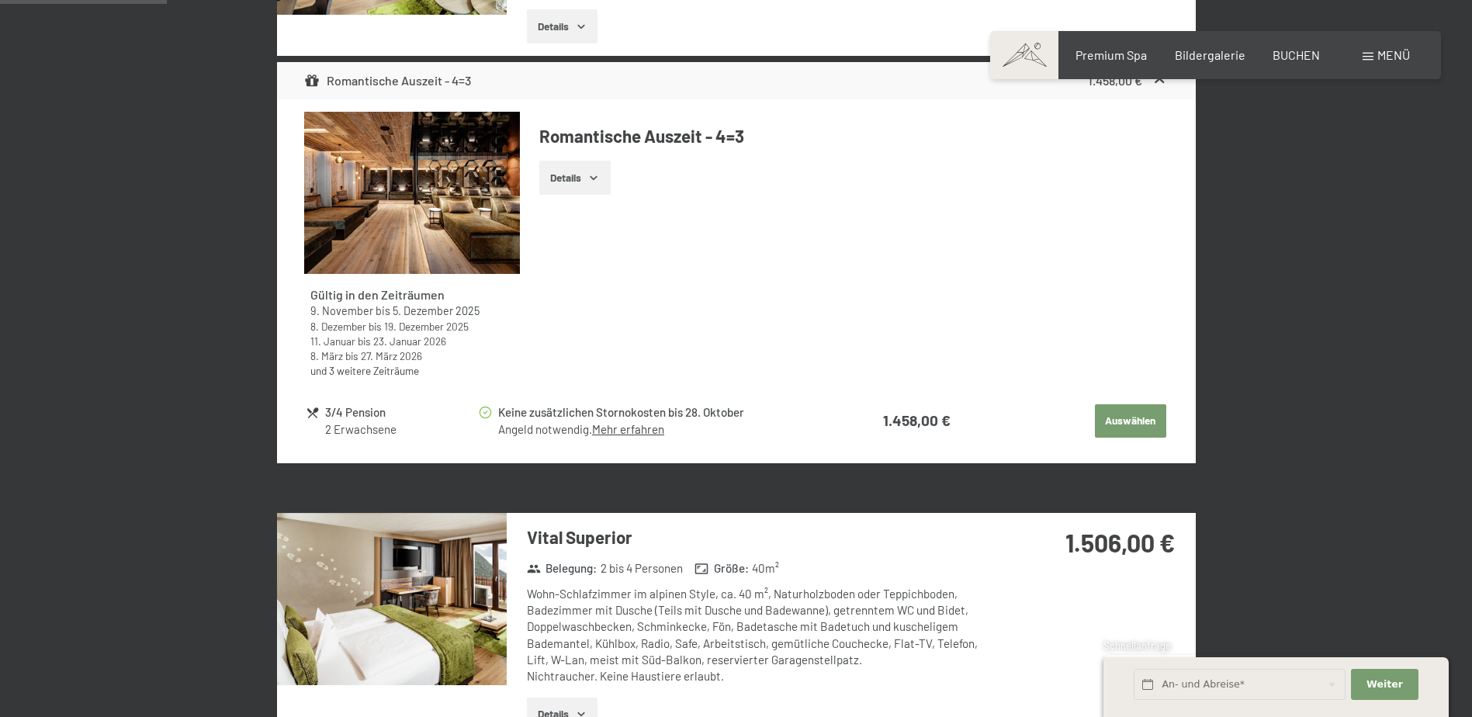
scroll to position [681, 0]
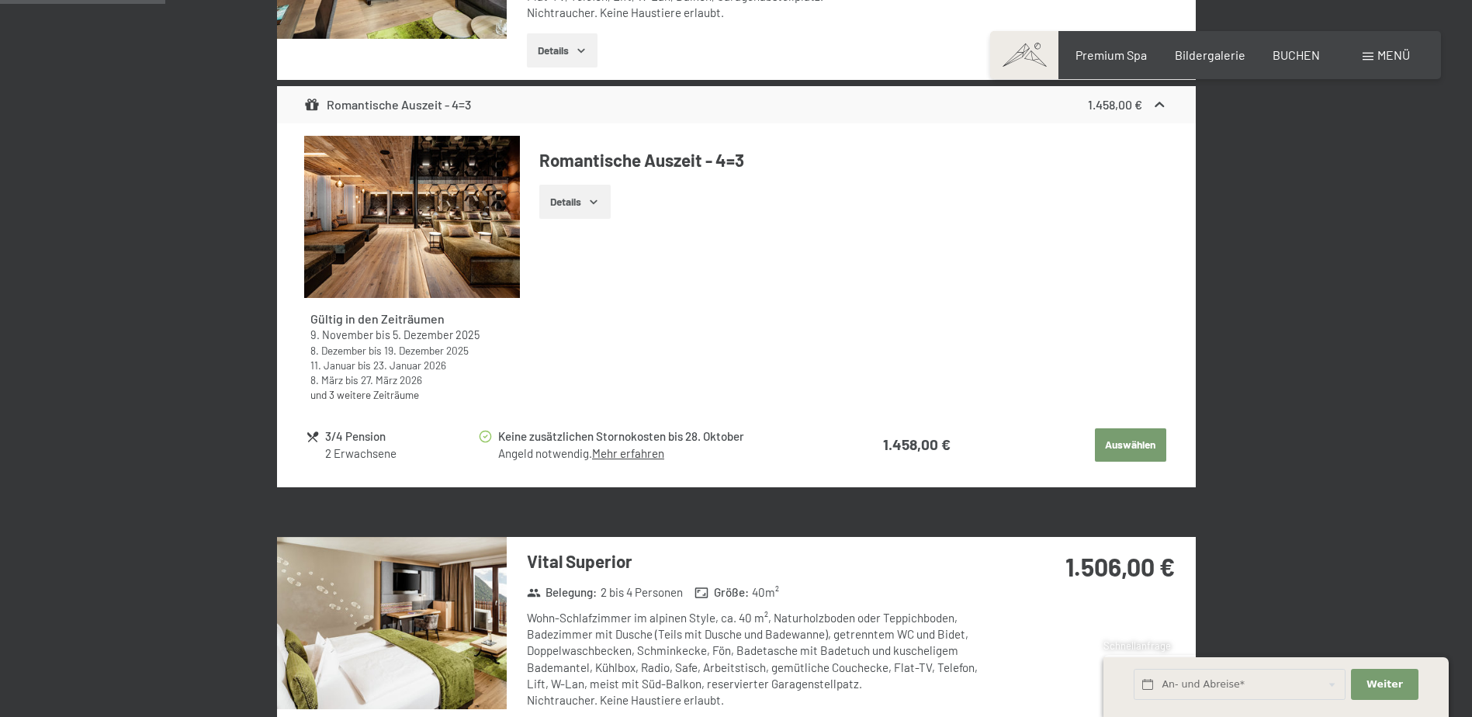
click at [591, 199] on icon "button" at bounding box center [593, 202] width 12 height 12
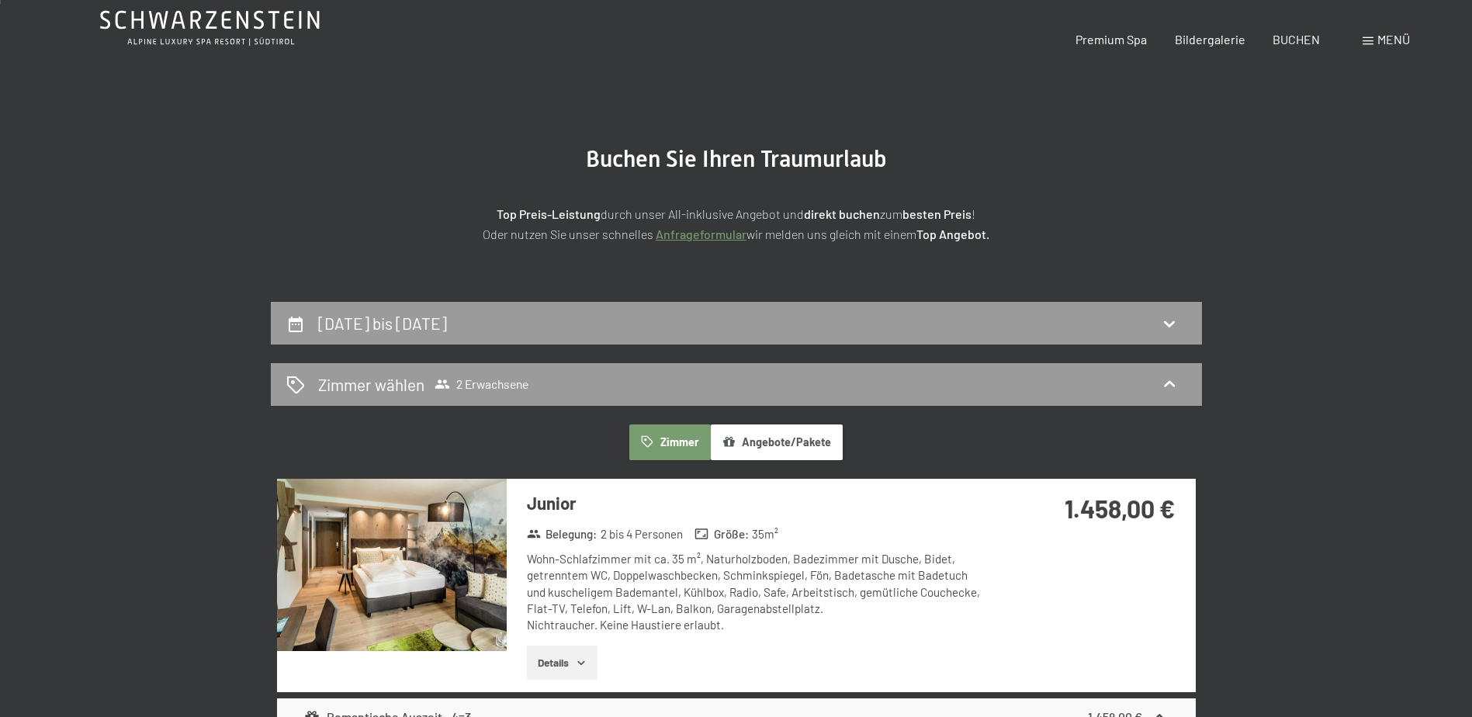
scroll to position [0, 0]
